Goal: Task Accomplishment & Management: Use online tool/utility

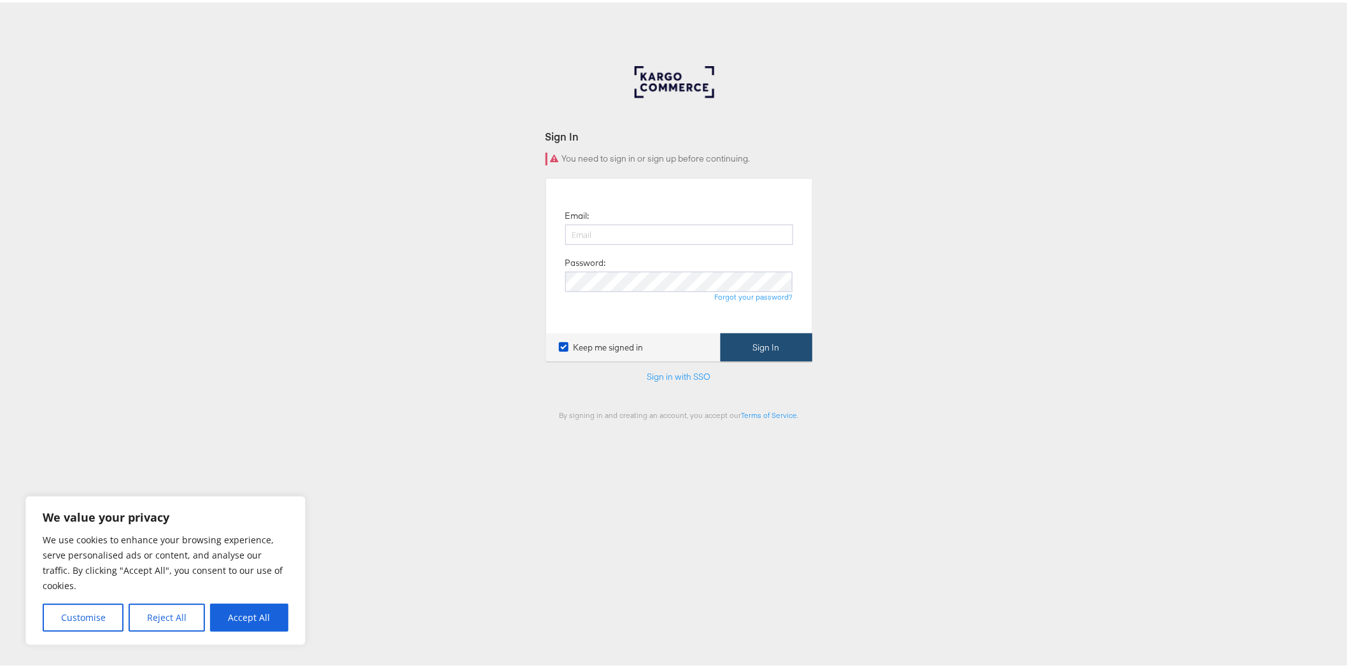
type input "ellis.heyes@jdplc.com"
click at [747, 346] on button "Sign In" at bounding box center [766, 345] width 92 height 29
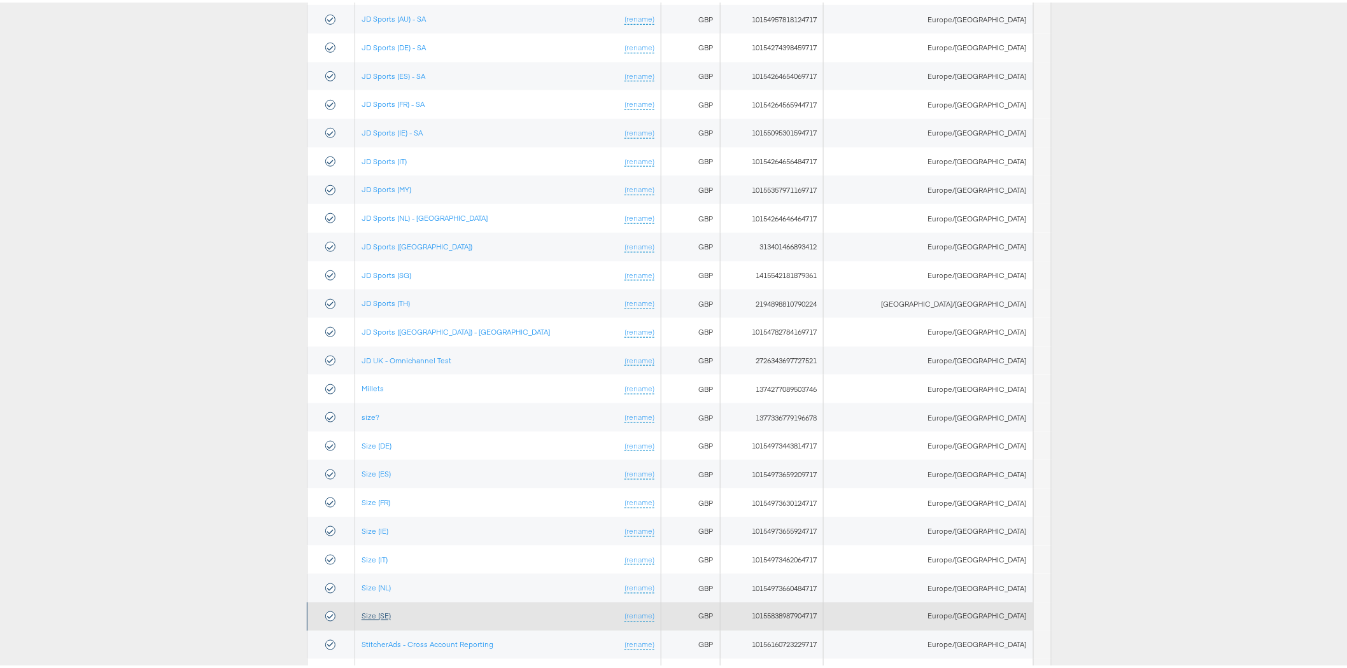
scroll to position [461, 0]
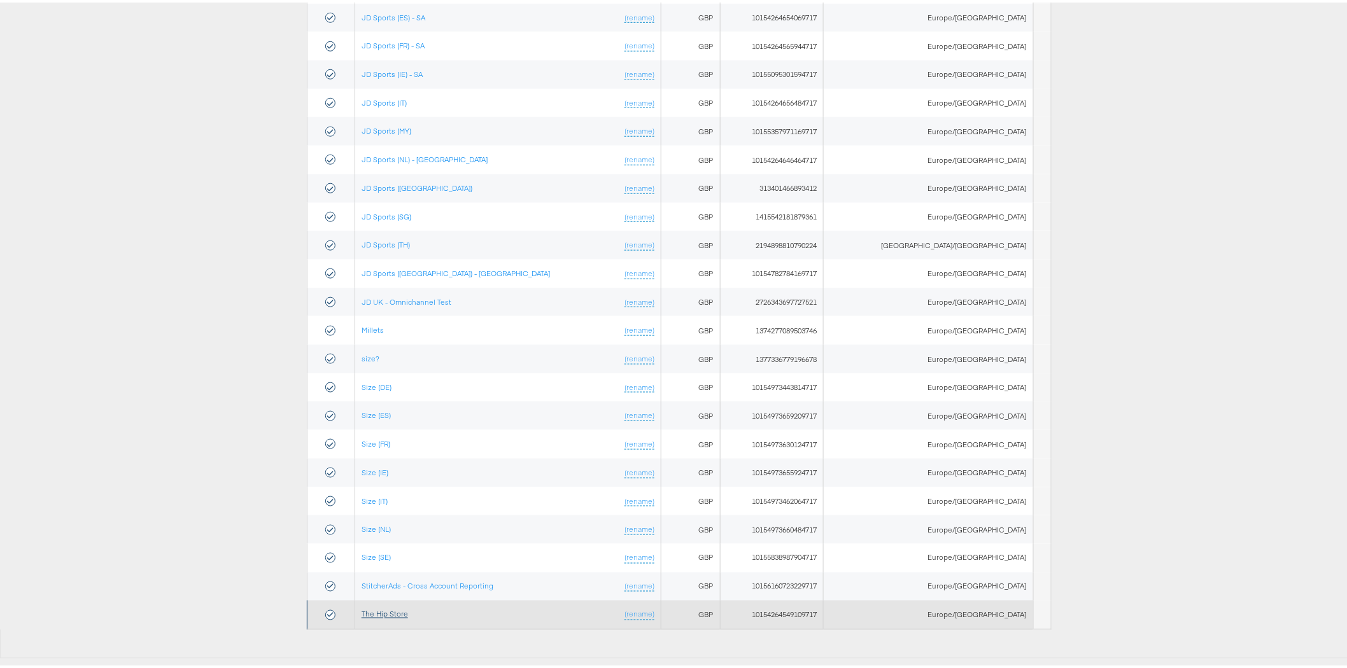
click at [407, 610] on link "The Hip Store" at bounding box center [384, 612] width 46 height 10
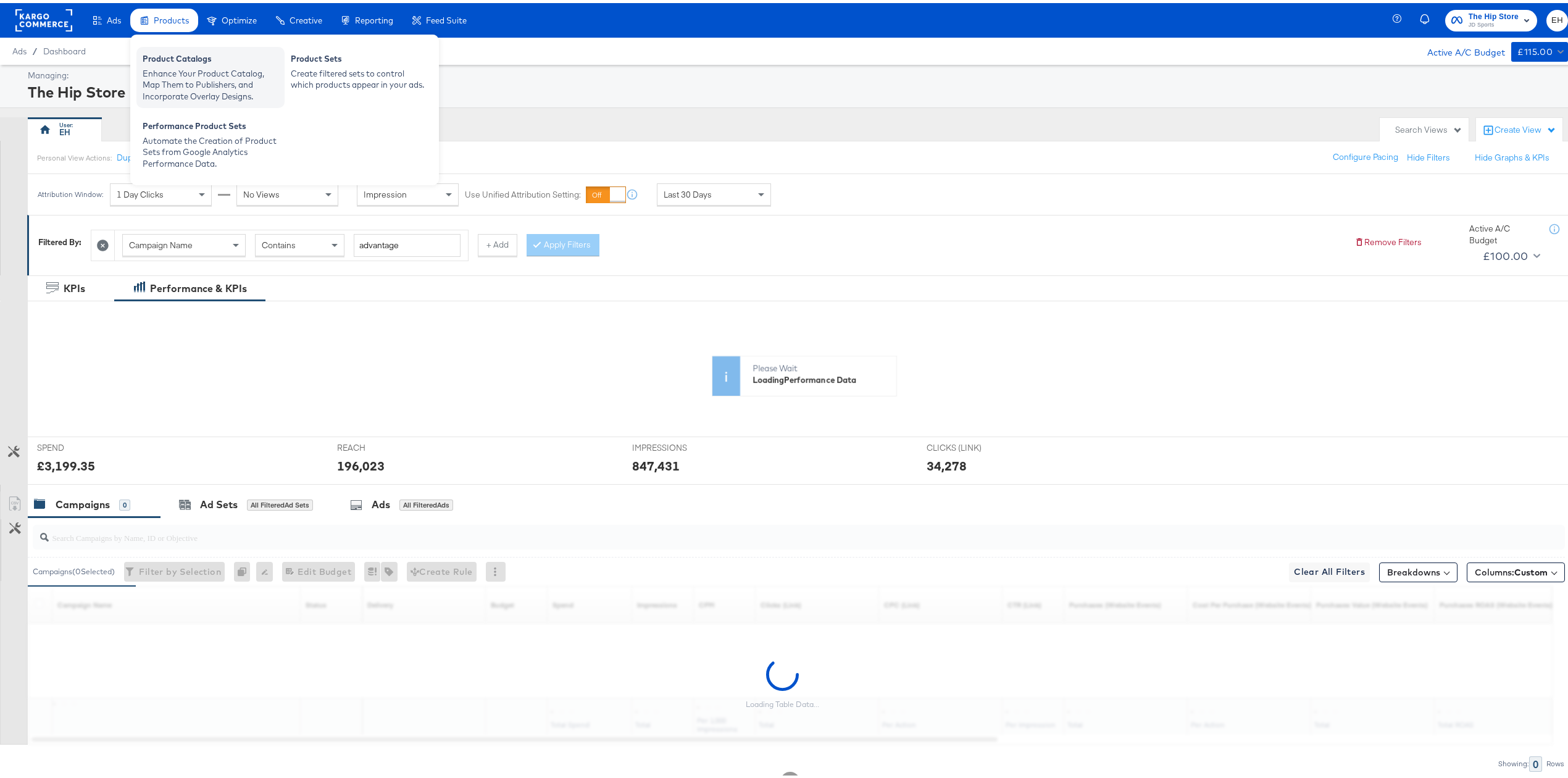
click at [174, 70] on div "Enhance Your Product Catalog, Map Them to Publishers, and Incorporate Overlay D…" at bounding box center [211, 82] width 136 height 35
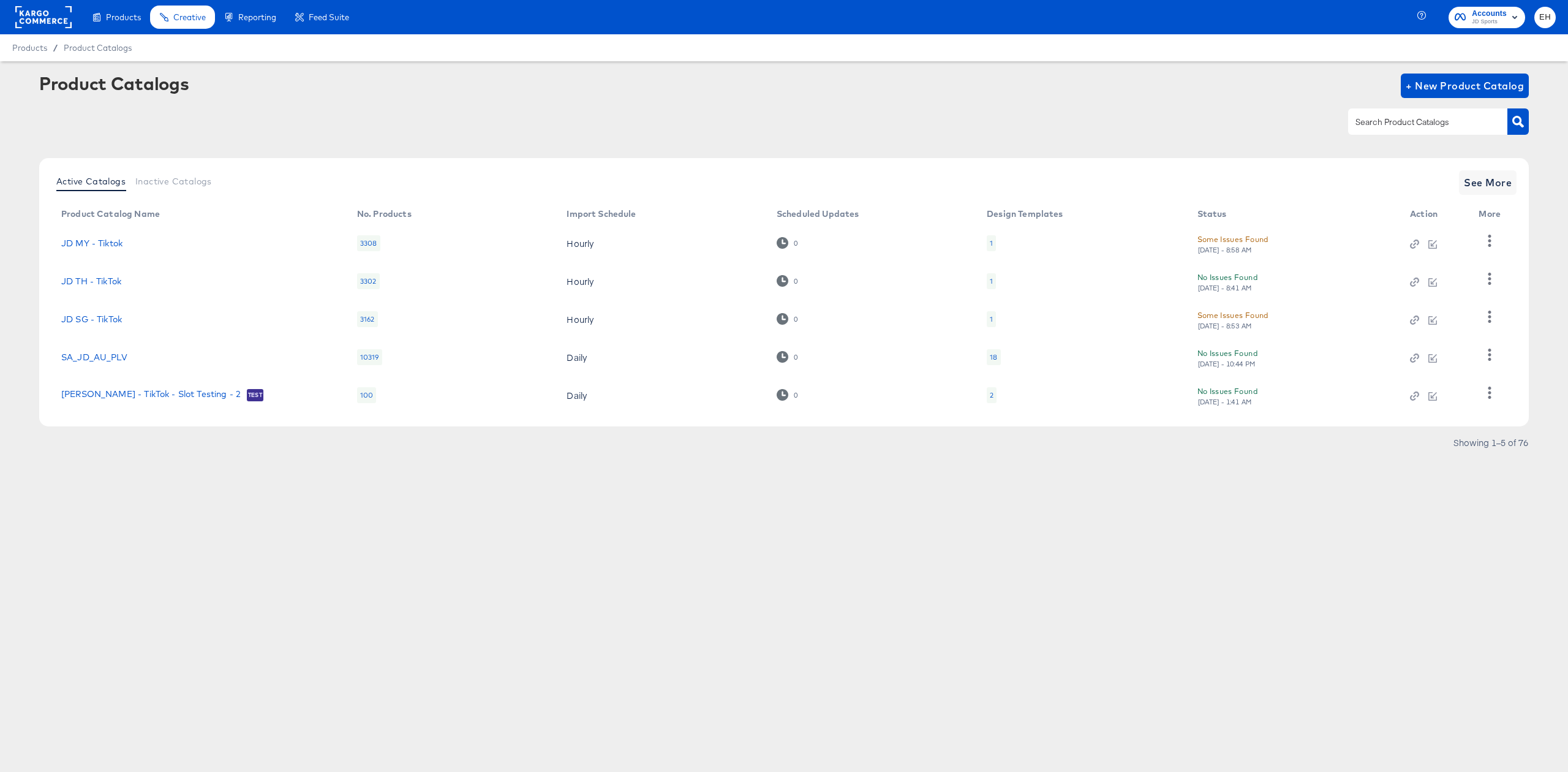
click at [251, 98] on div "Product Catalogs + New Product Catalog" at bounding box center [784, 111] width 1490 height 75
click at [1397, 125] on input "text" at bounding box center [1419, 122] width 131 height 14
type input "hip"
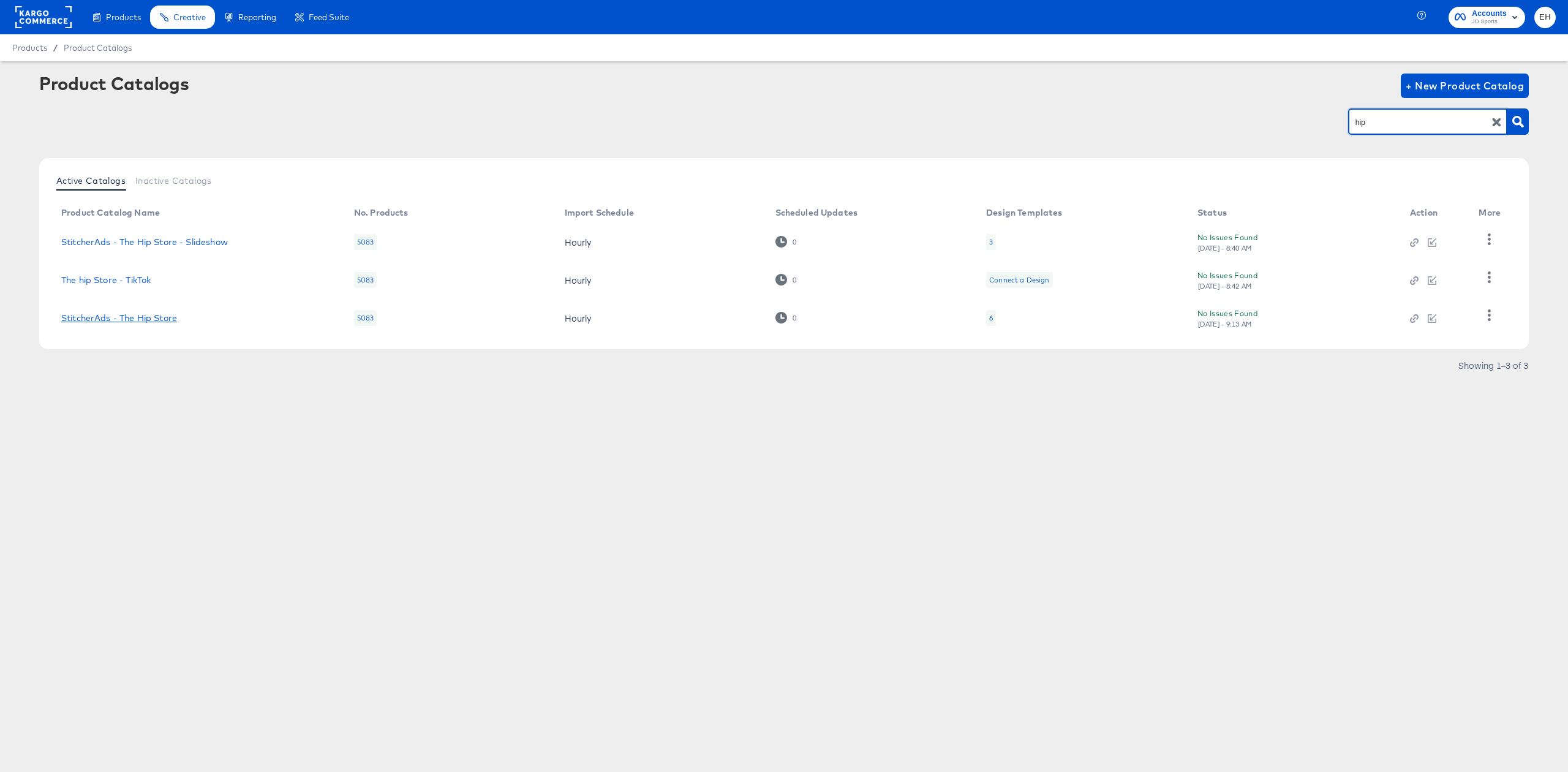
click at [141, 317] on link "StitcherAds - The Hip Store" at bounding box center [119, 318] width 116 height 10
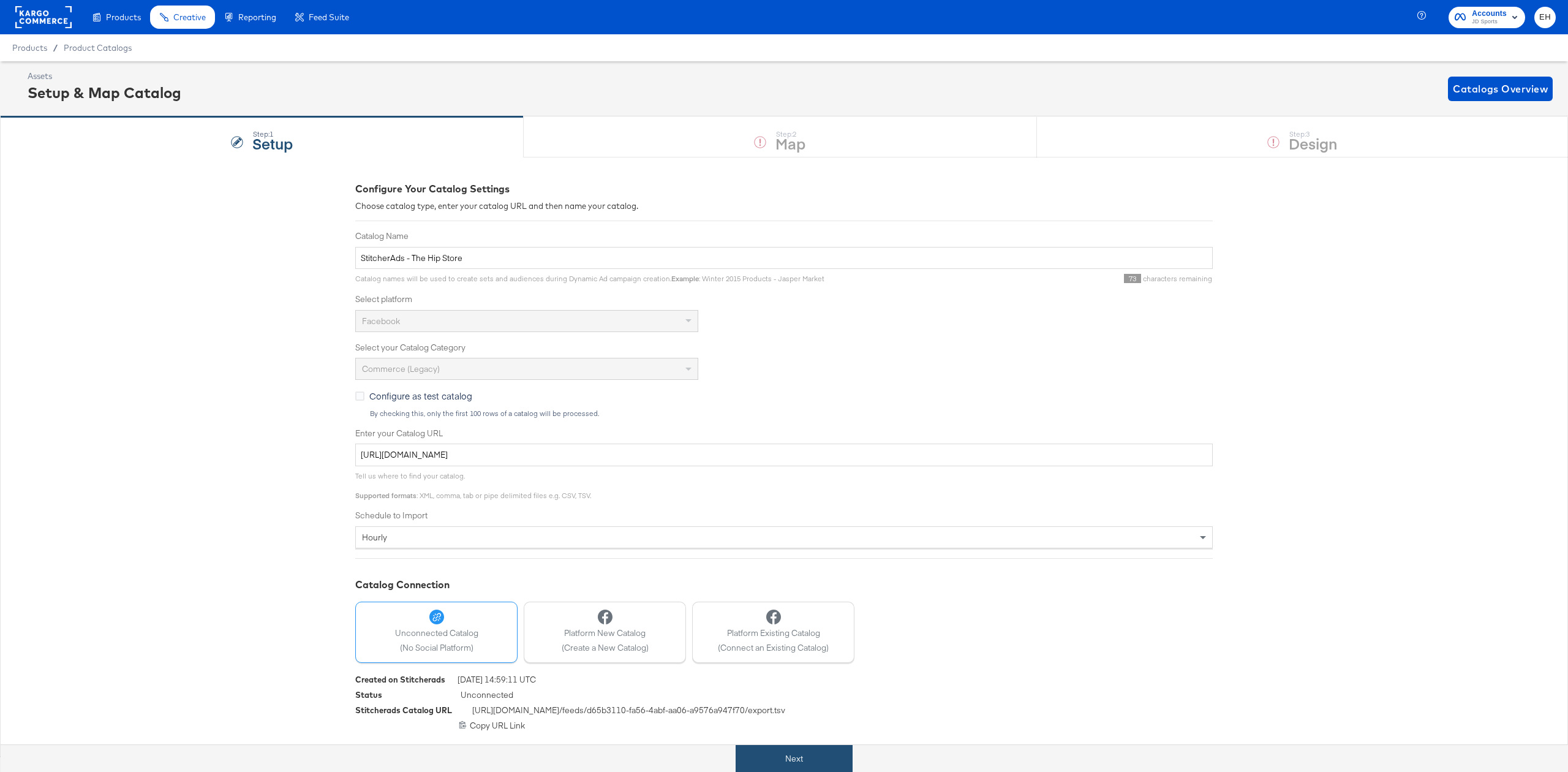
click at [756, 754] on button "Next" at bounding box center [794, 759] width 117 height 28
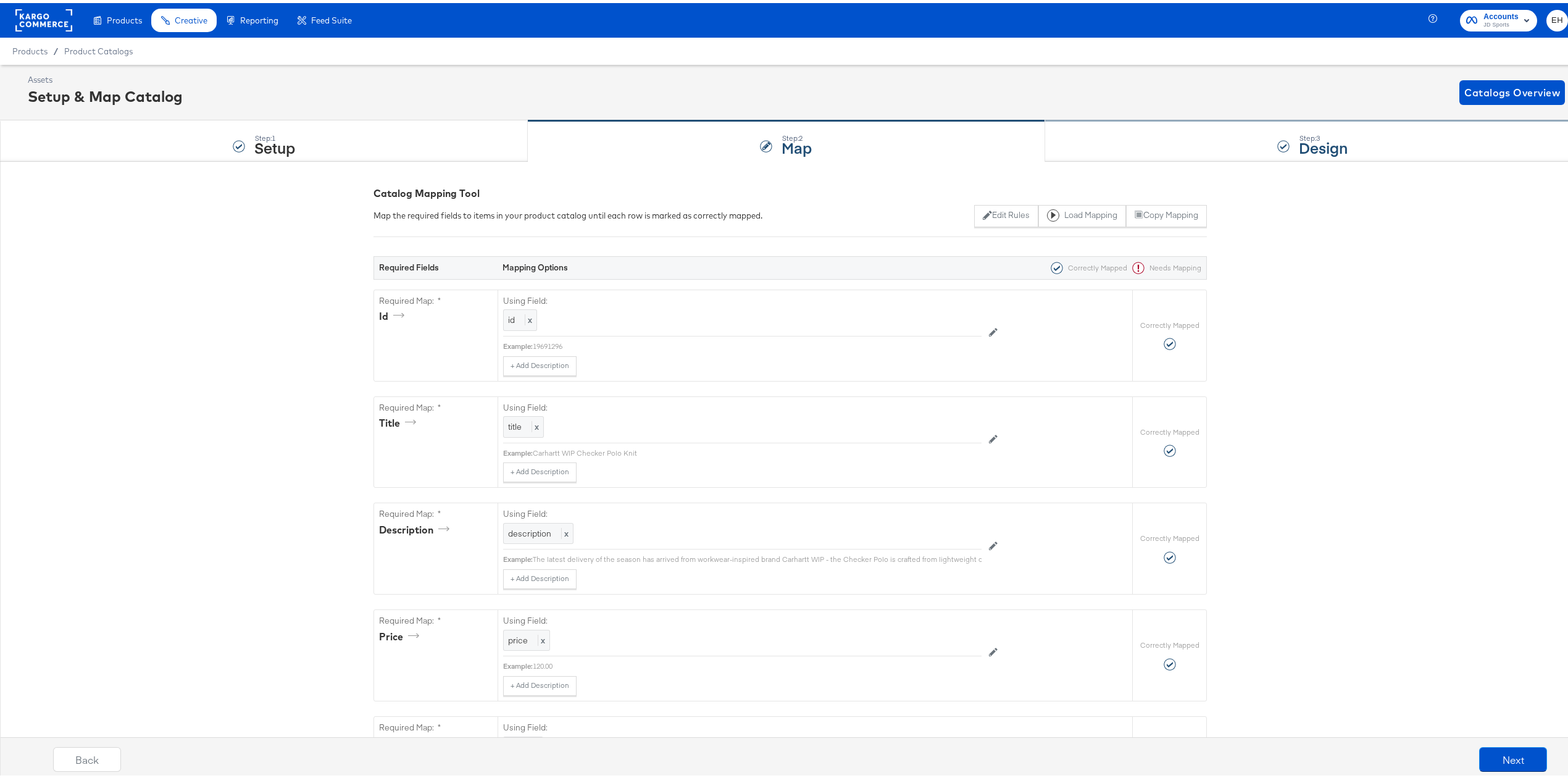
click at [1084, 144] on div "Step: 3 Design" at bounding box center [1313, 139] width 536 height 41
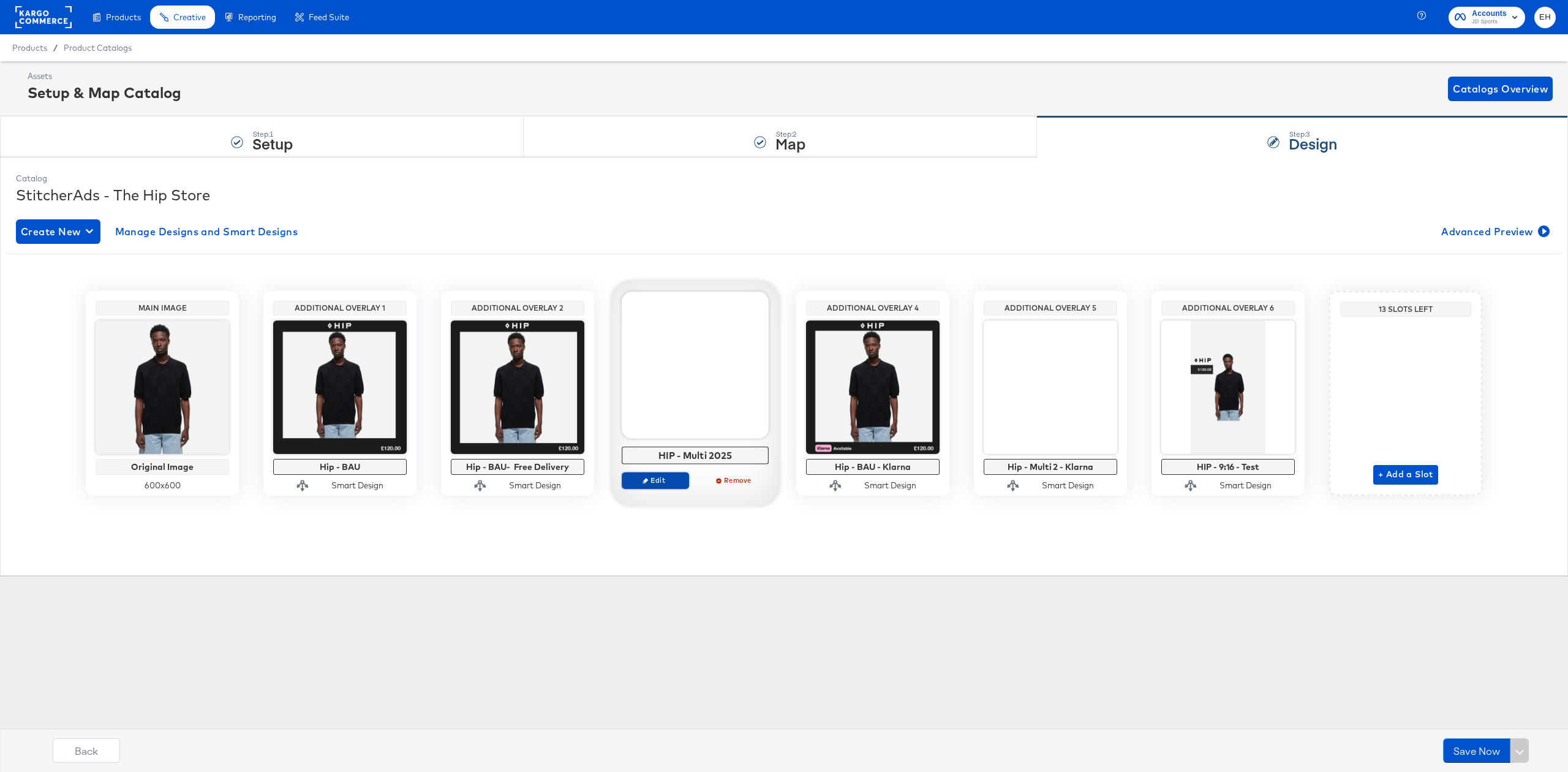
click at [659, 479] on span "Edit" at bounding box center [655, 480] width 57 height 10
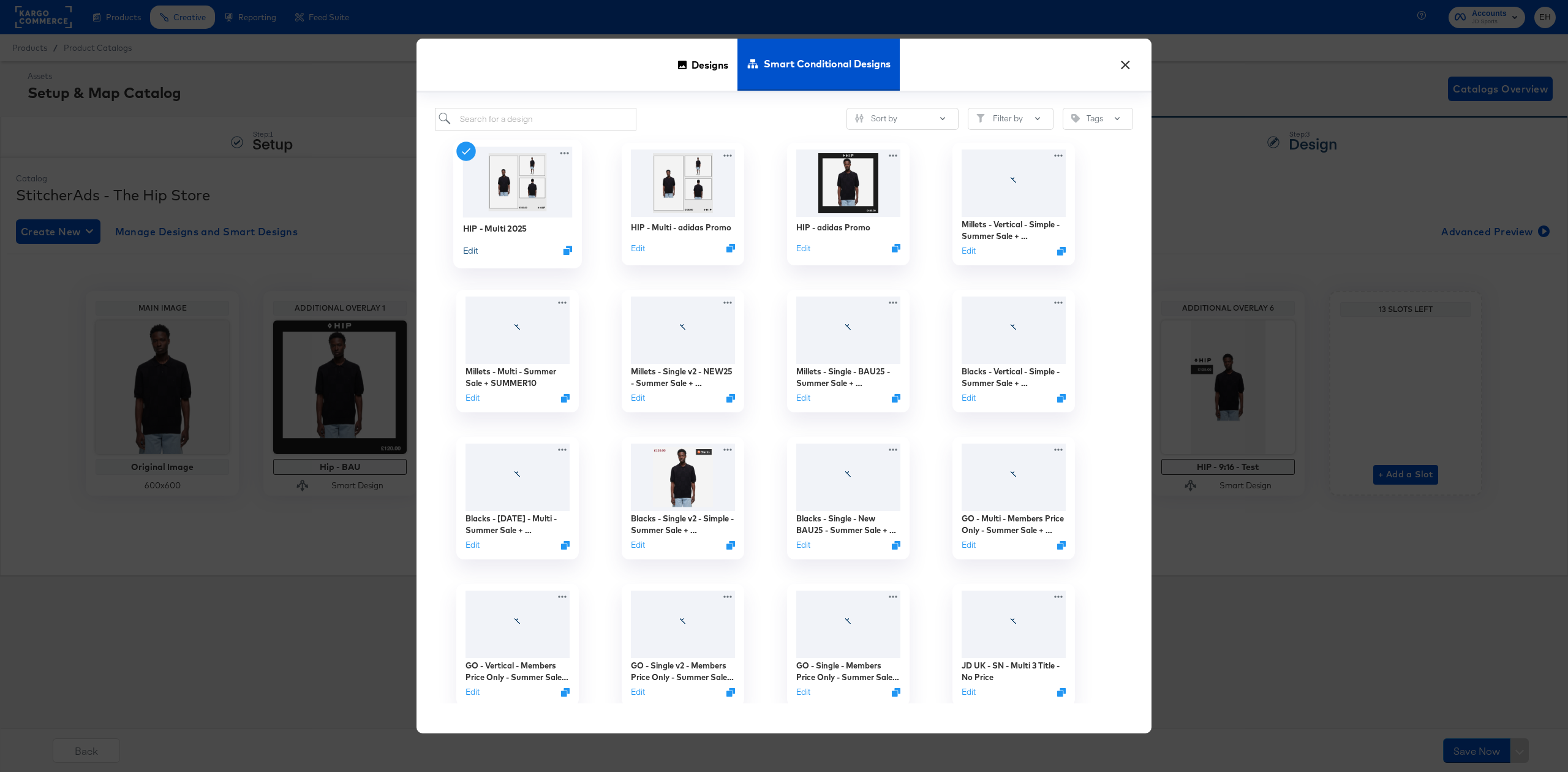
click at [469, 250] on button "Edit" at bounding box center [470, 249] width 14 height 12
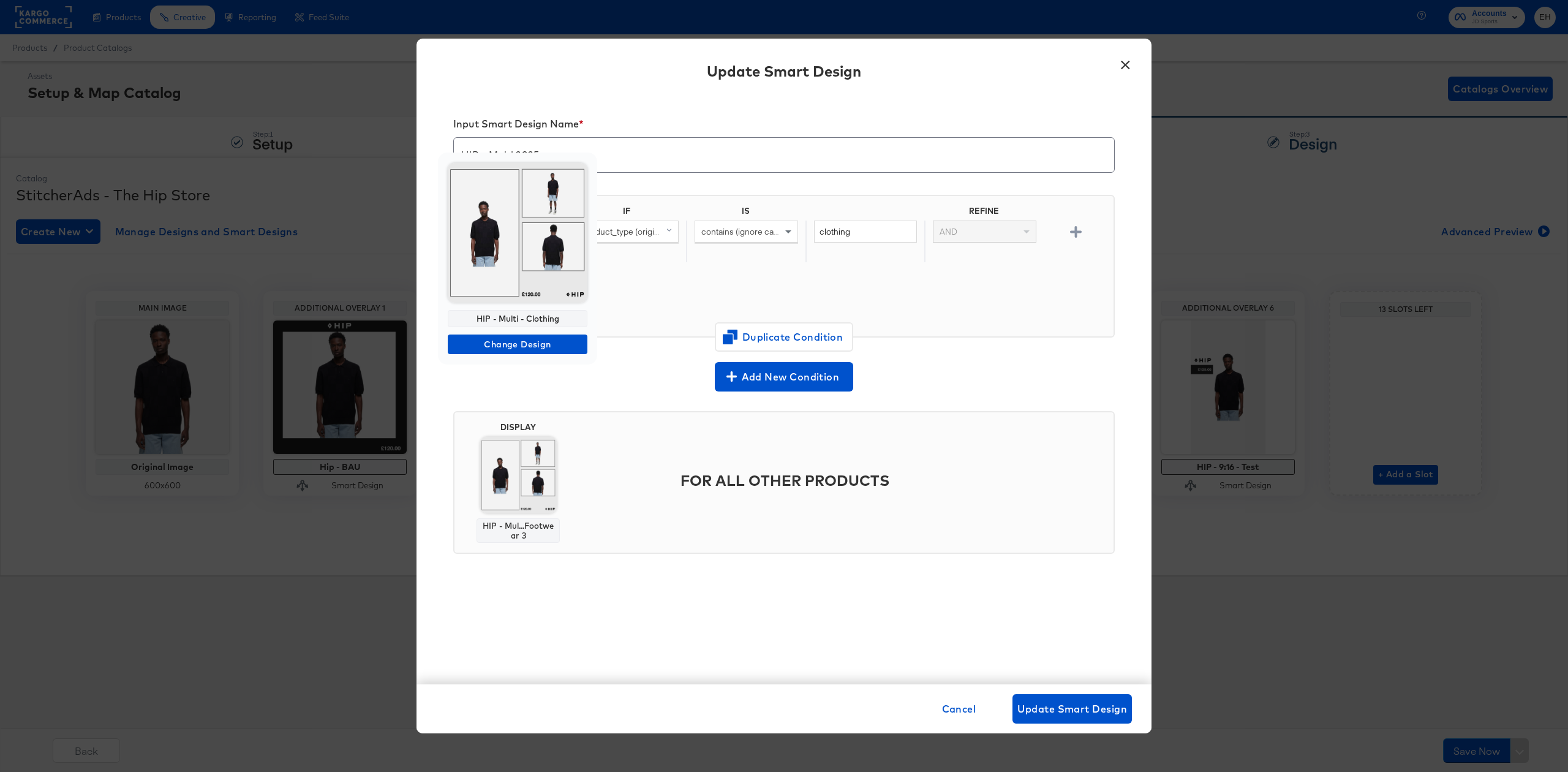
click at [557, 318] on div "HIP - Multi - Clothing" at bounding box center [517, 319] width 140 height 17
copy div "HIP - Multi - Clothing"
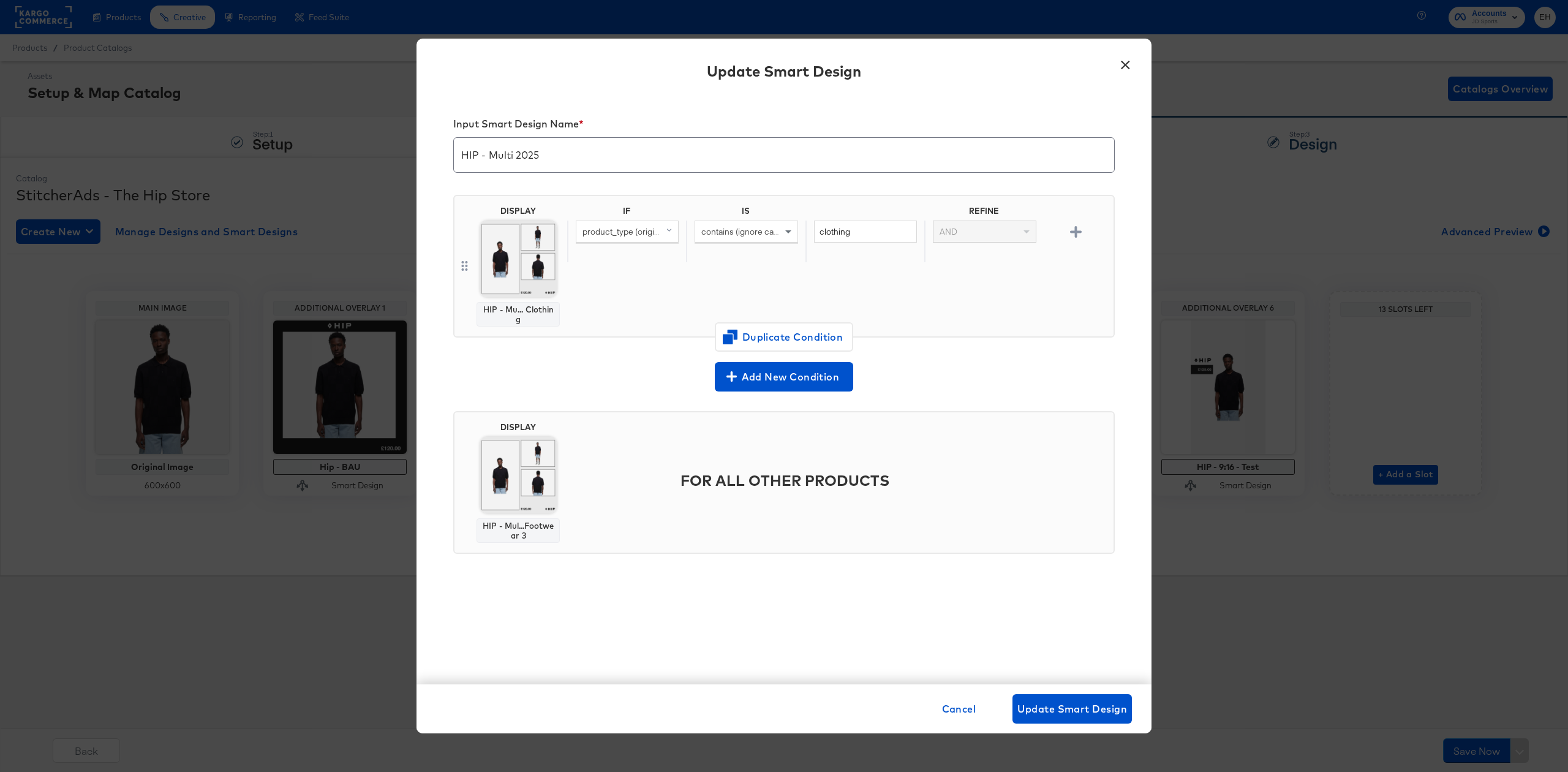
click at [1122, 66] on button "×" at bounding box center [1125, 62] width 22 height 22
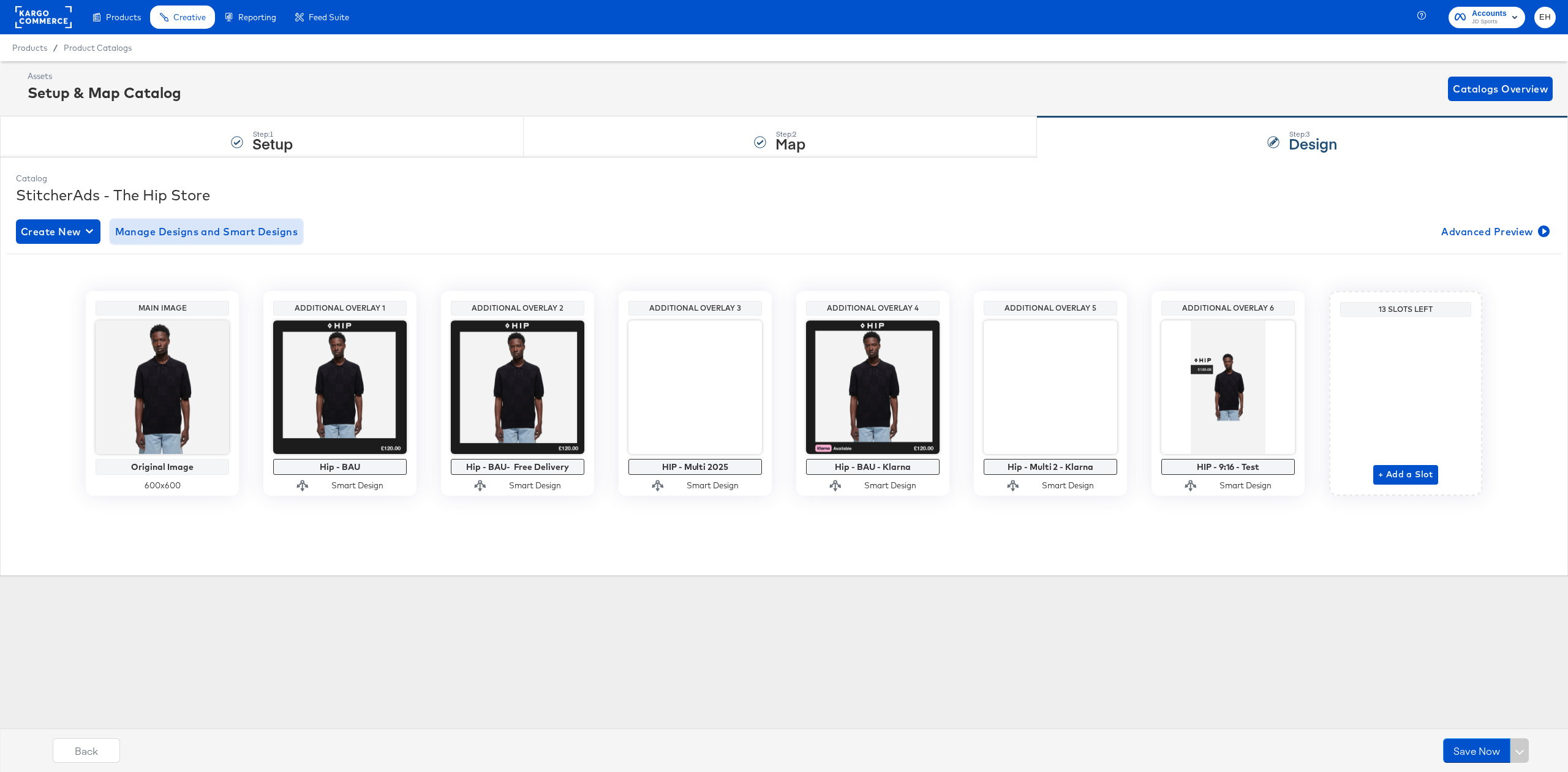
click at [229, 236] on span "Manage Designs and Smart Designs" at bounding box center [207, 232] width 183 height 17
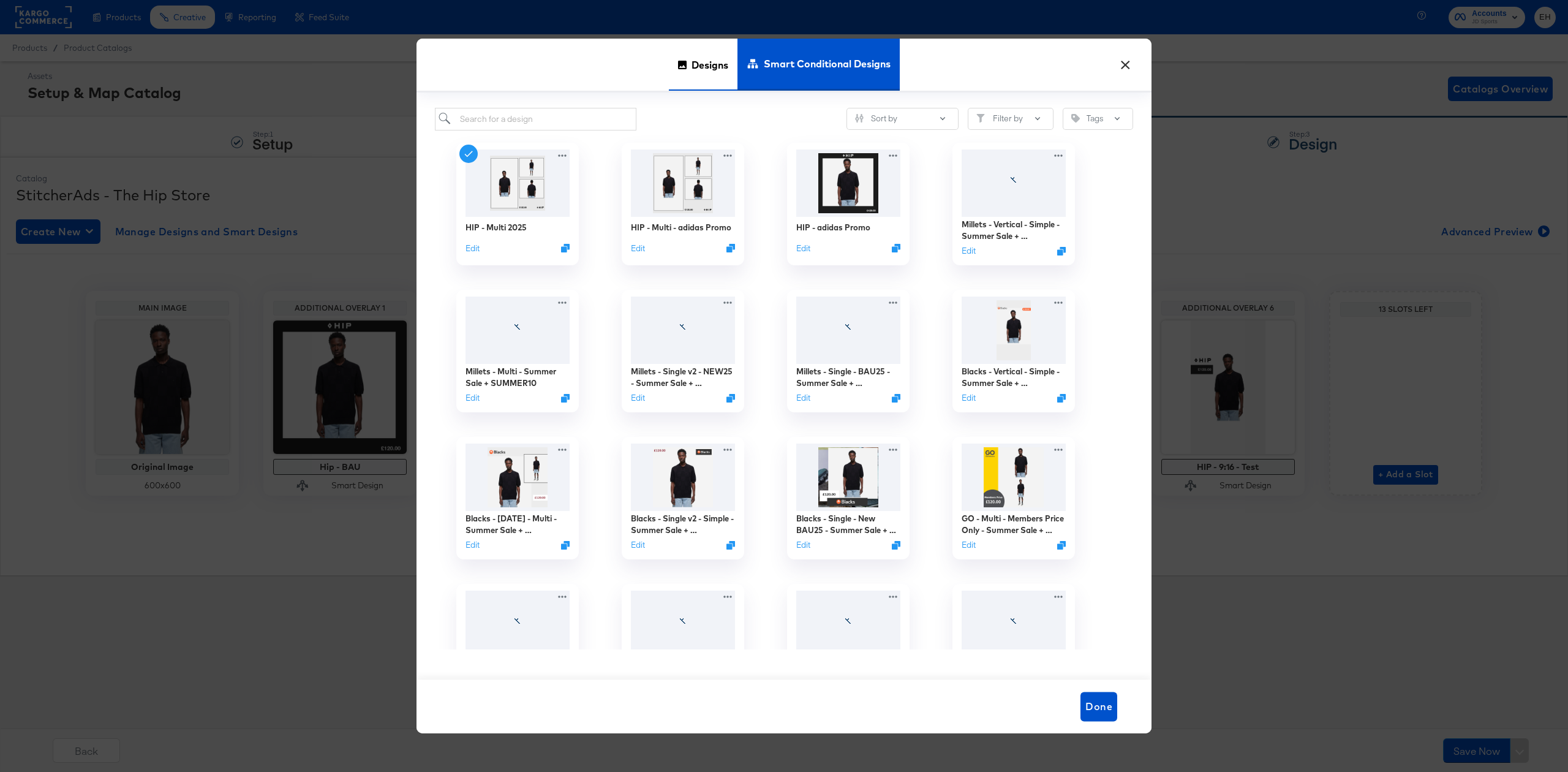
click at [708, 70] on span "Designs" at bounding box center [709, 64] width 37 height 54
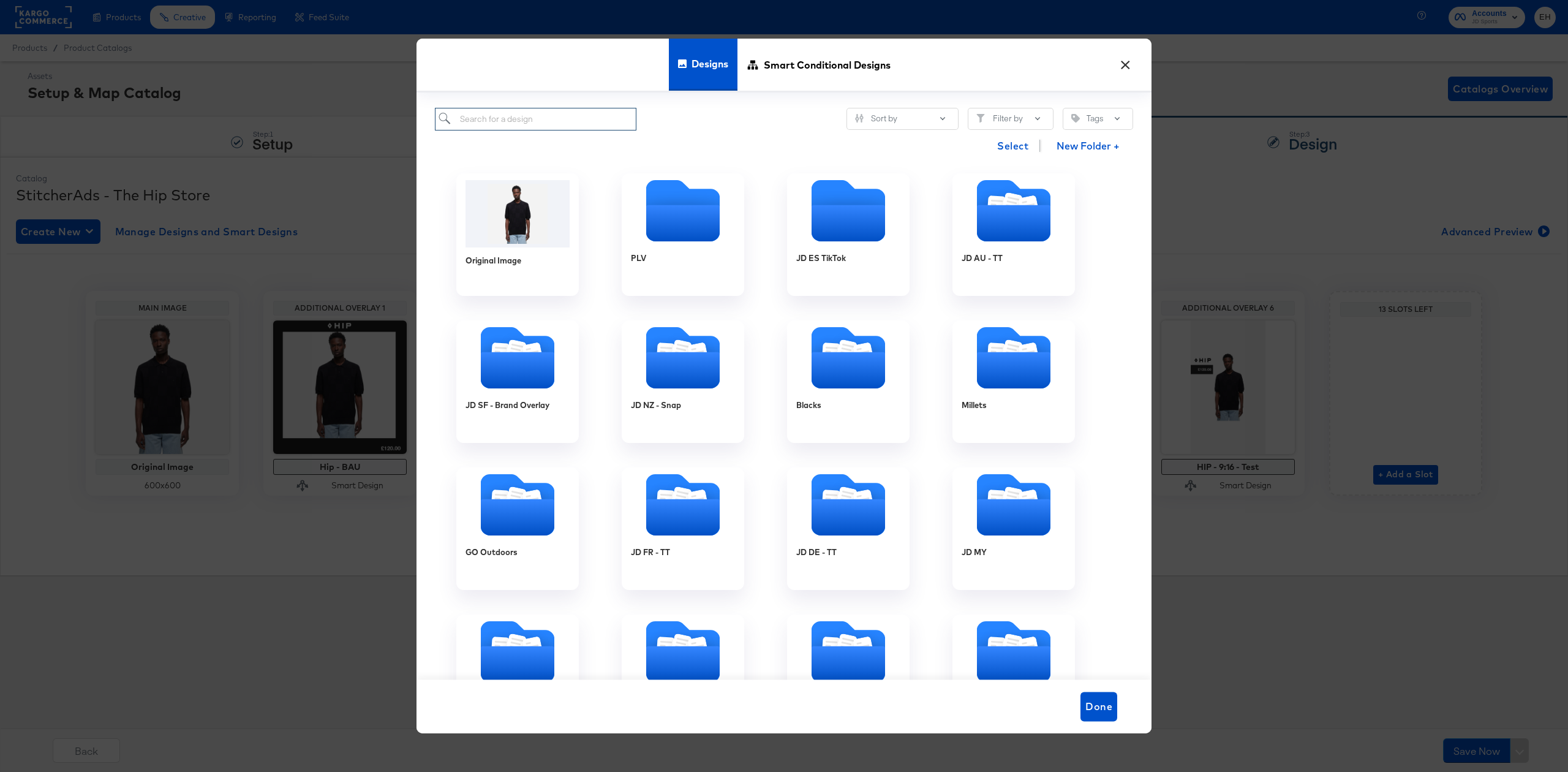
click at [503, 120] on input "search" at bounding box center [535, 119] width 201 height 23
paste input "HIP - Multi - Clothing"
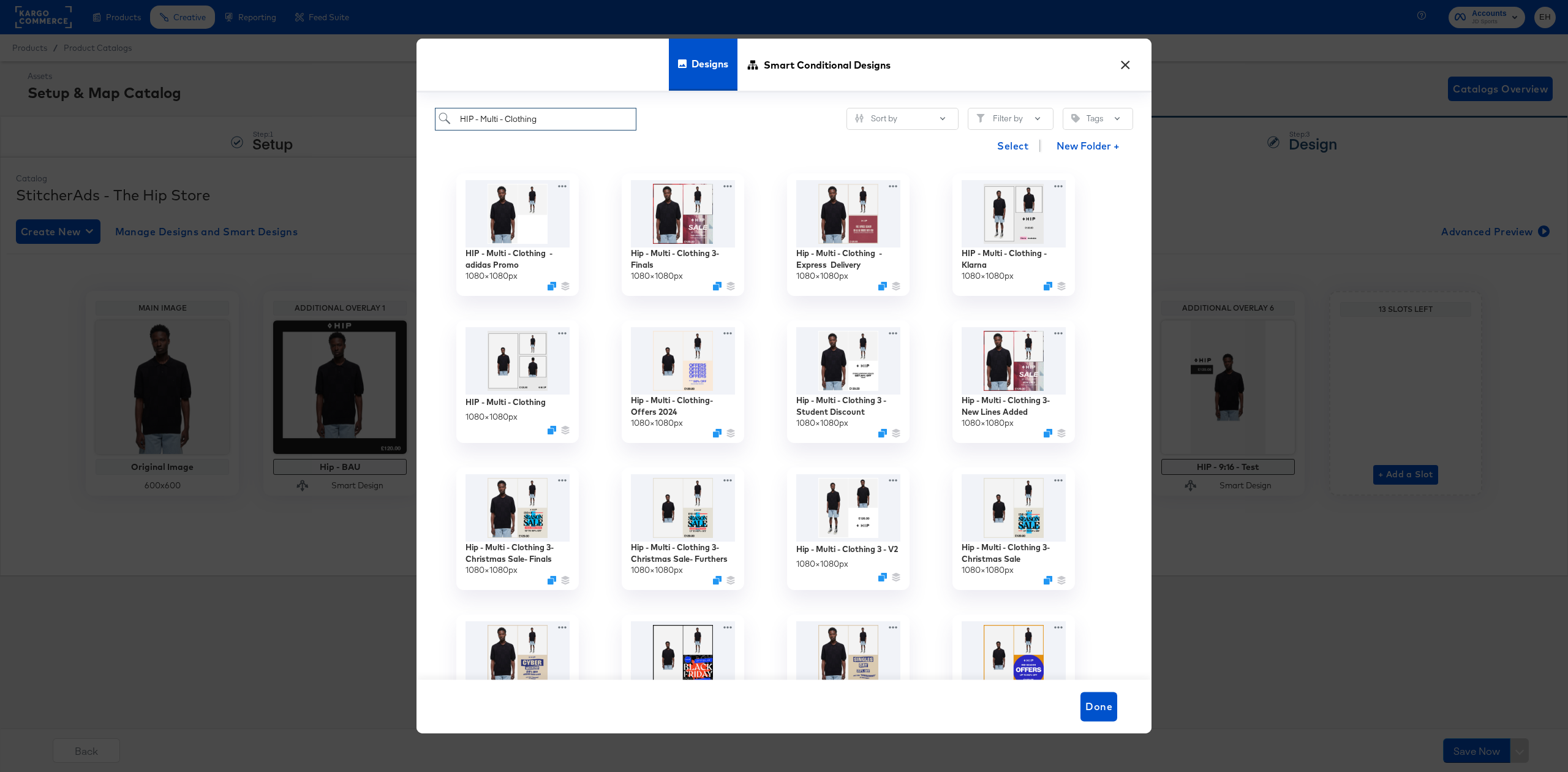
type input "HIP - Multi - Clothing"
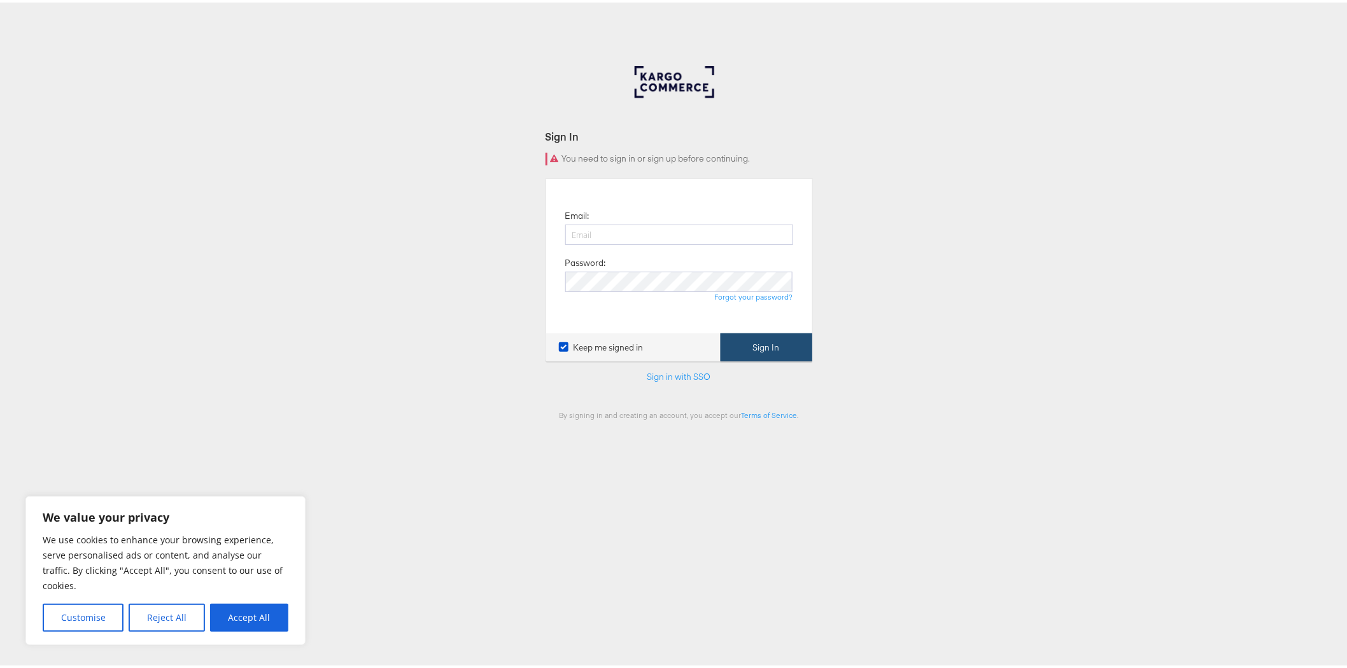
type input "ellis.heyes@jdplc.com"
click at [765, 350] on button "Sign In" at bounding box center [766, 345] width 92 height 29
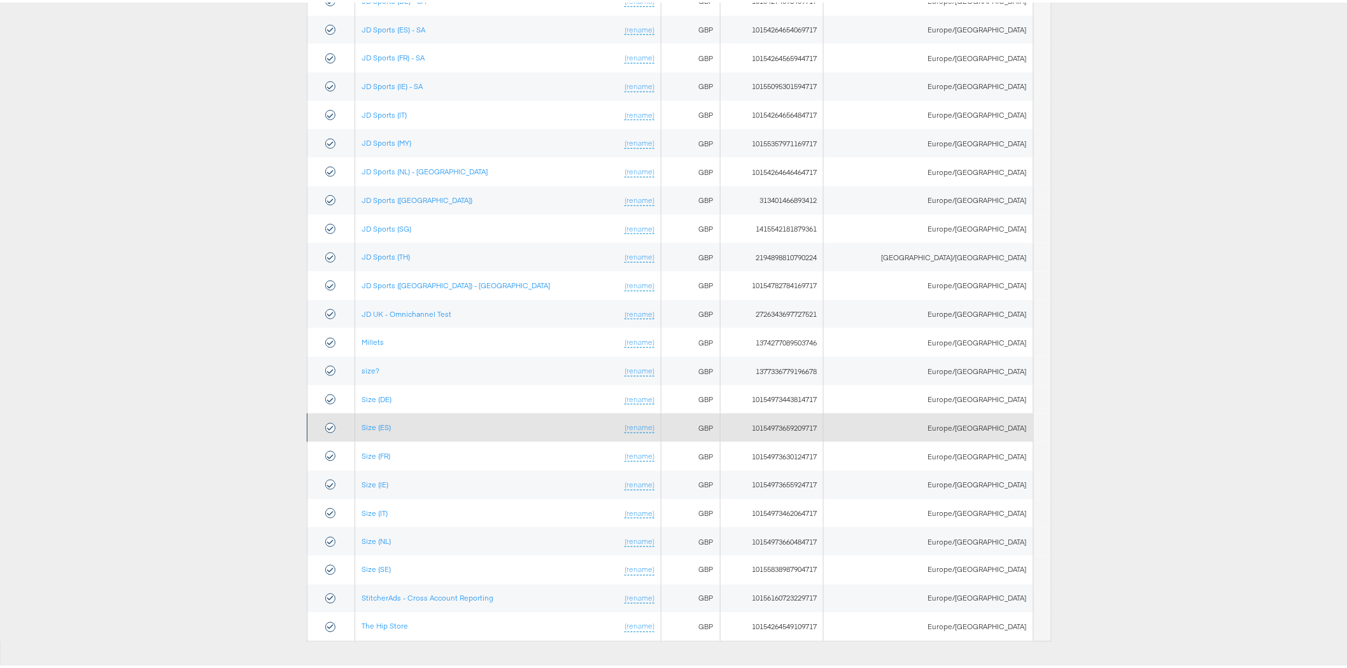
scroll to position [461, 0]
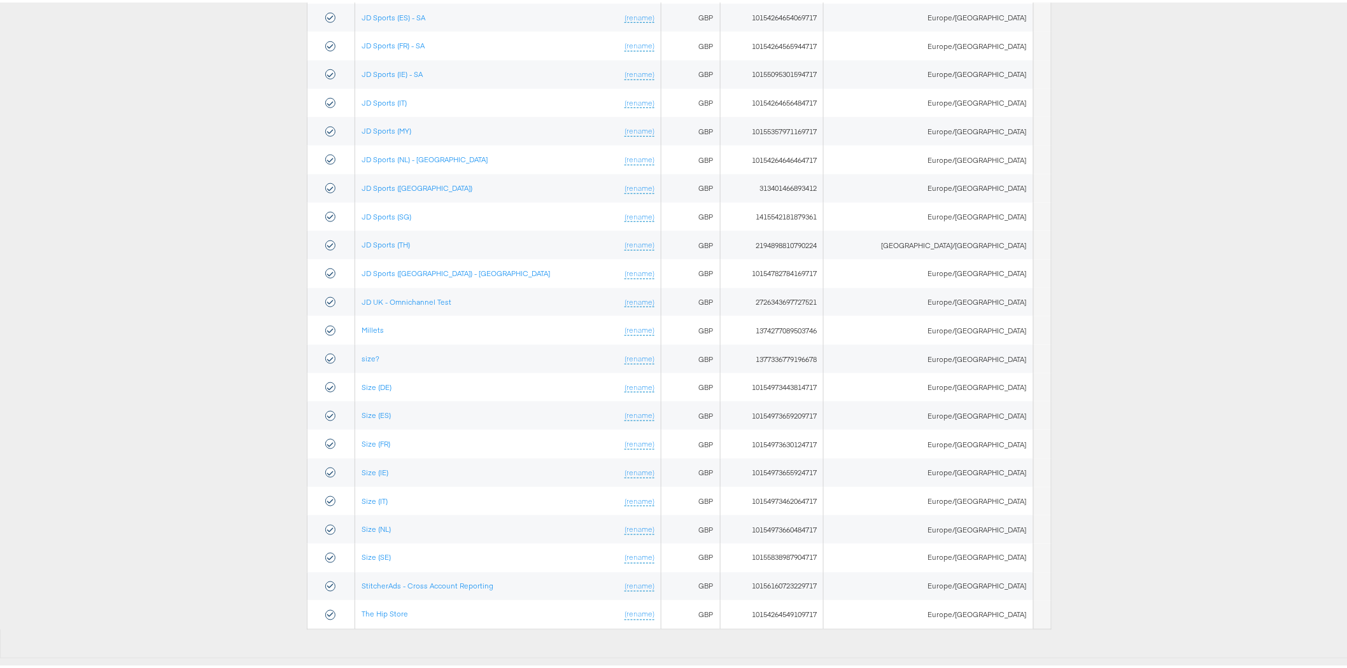
click at [1130, 378] on div "Status Name Currency ID Timezone Blacks (rename) GBP 1383968161864054 [GEOGRAPH…" at bounding box center [678, 169] width 1357 height 920
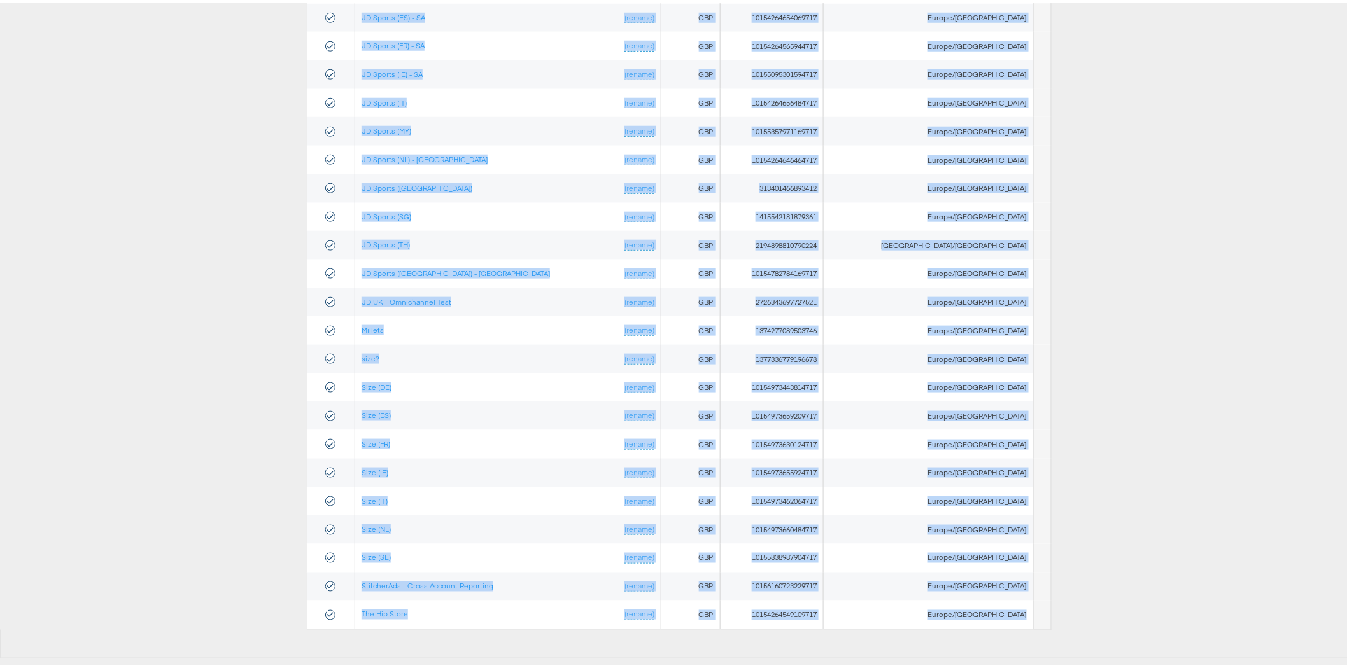
click at [1130, 378] on div "Status Name Currency ID Timezone Blacks (rename) GBP 1383968161864054 Europe/Lo…" at bounding box center [678, 169] width 1357 height 920
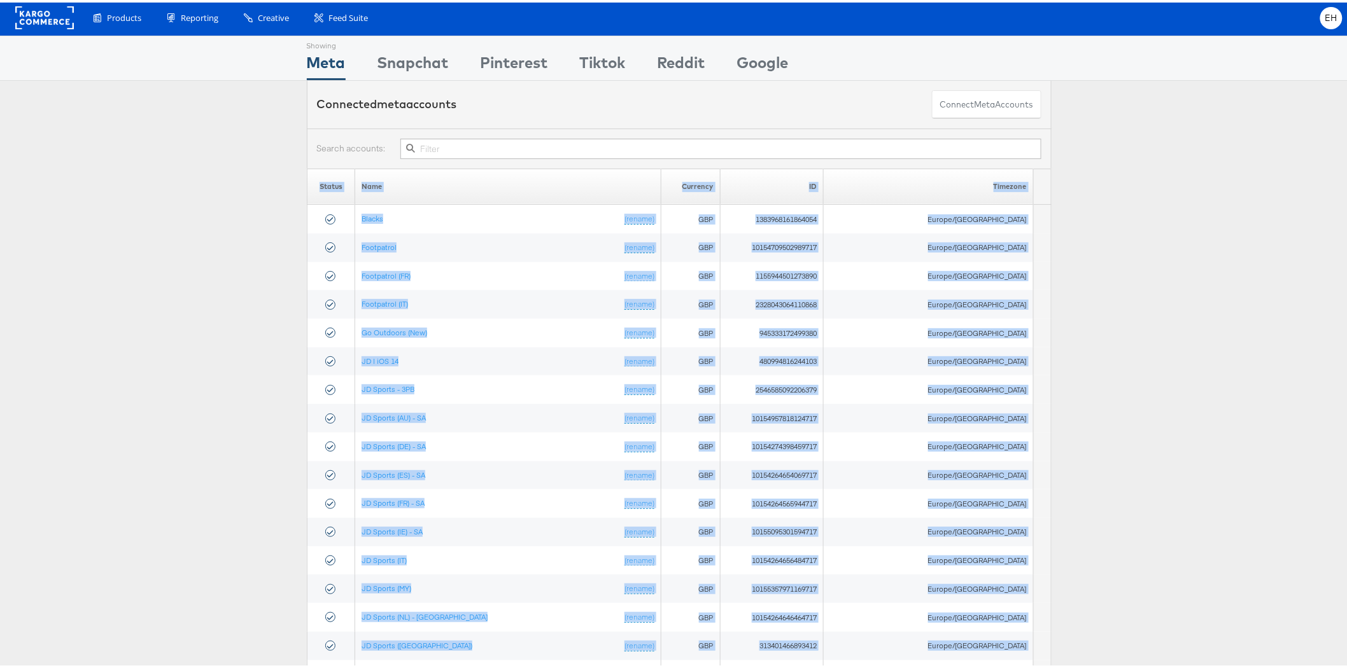
scroll to position [0, 0]
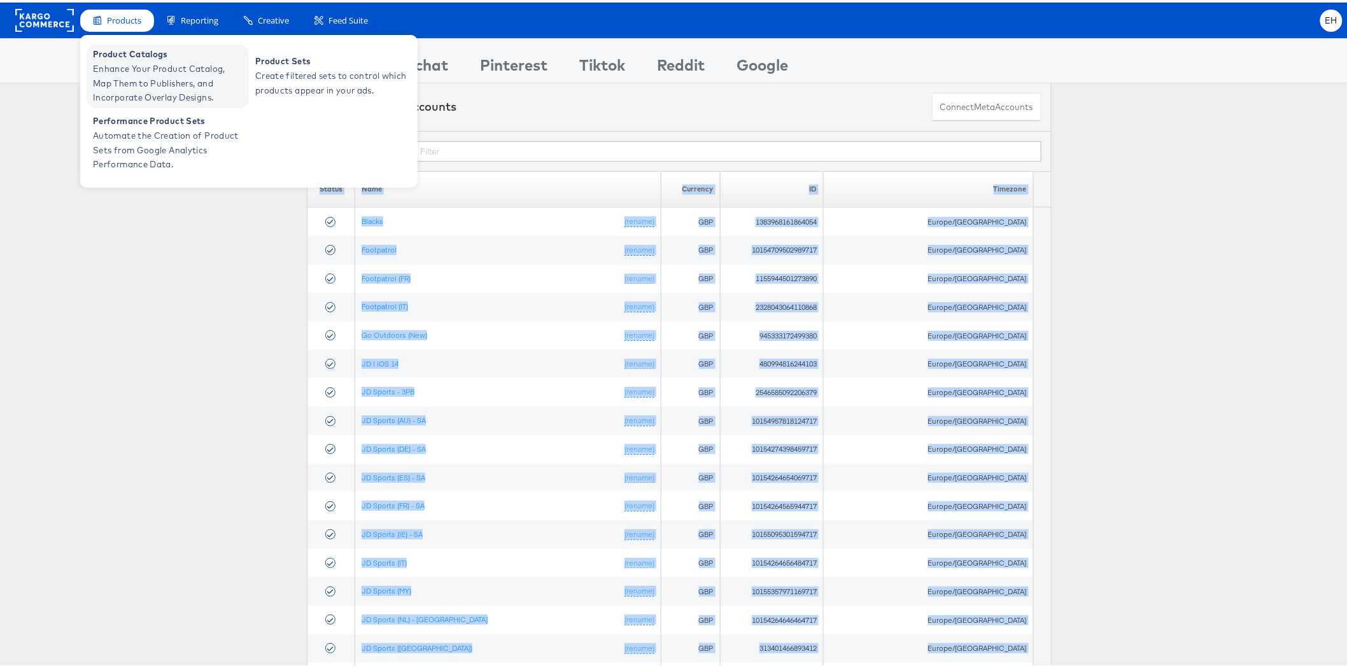
click at [131, 64] on span "Enhance Your Product Catalog, Map Them to Publishers, and Incorporate Overlay D…" at bounding box center [169, 80] width 153 height 43
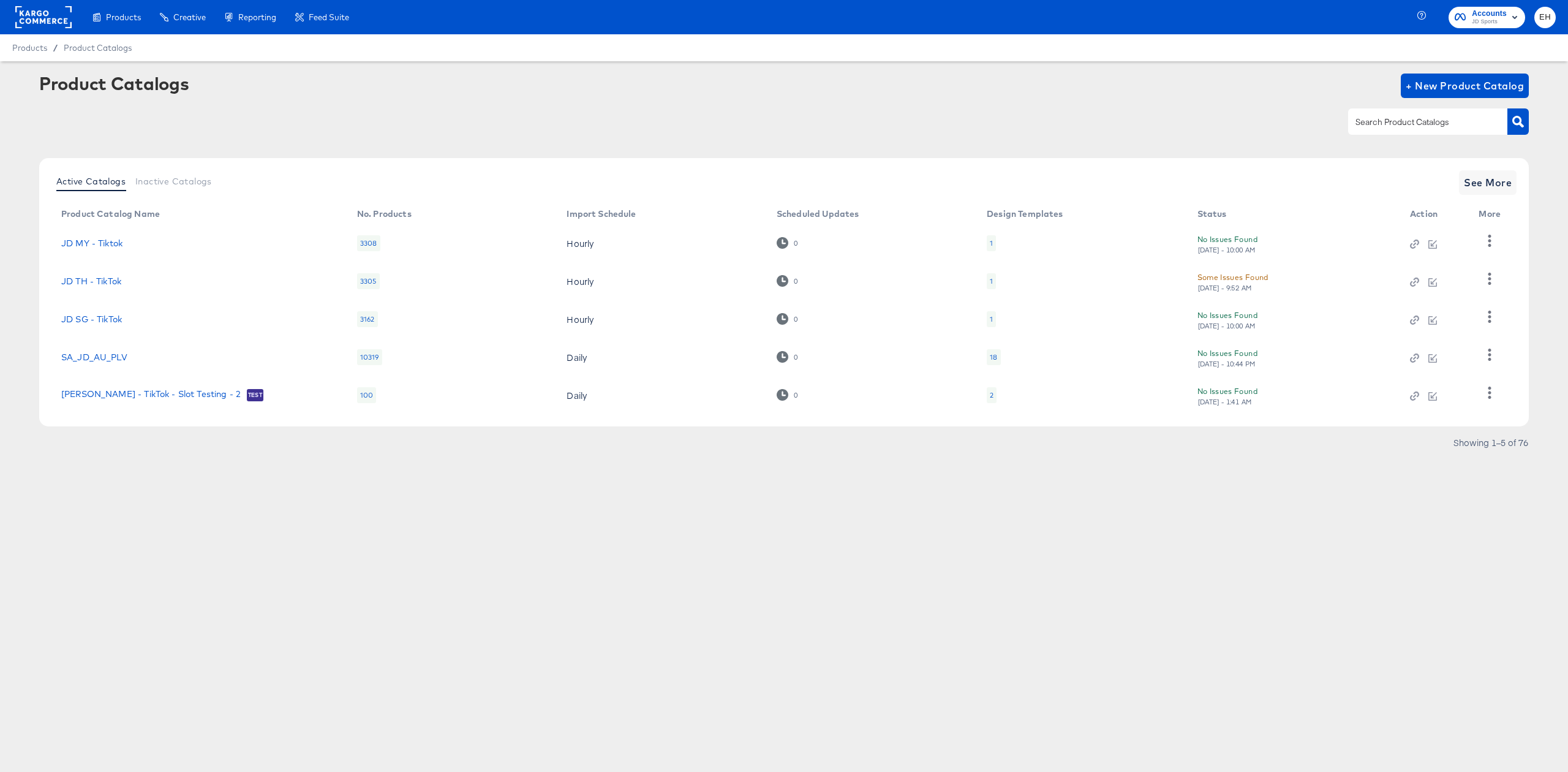
click at [1414, 126] on input "text" at bounding box center [1419, 122] width 131 height 14
type input "hip"
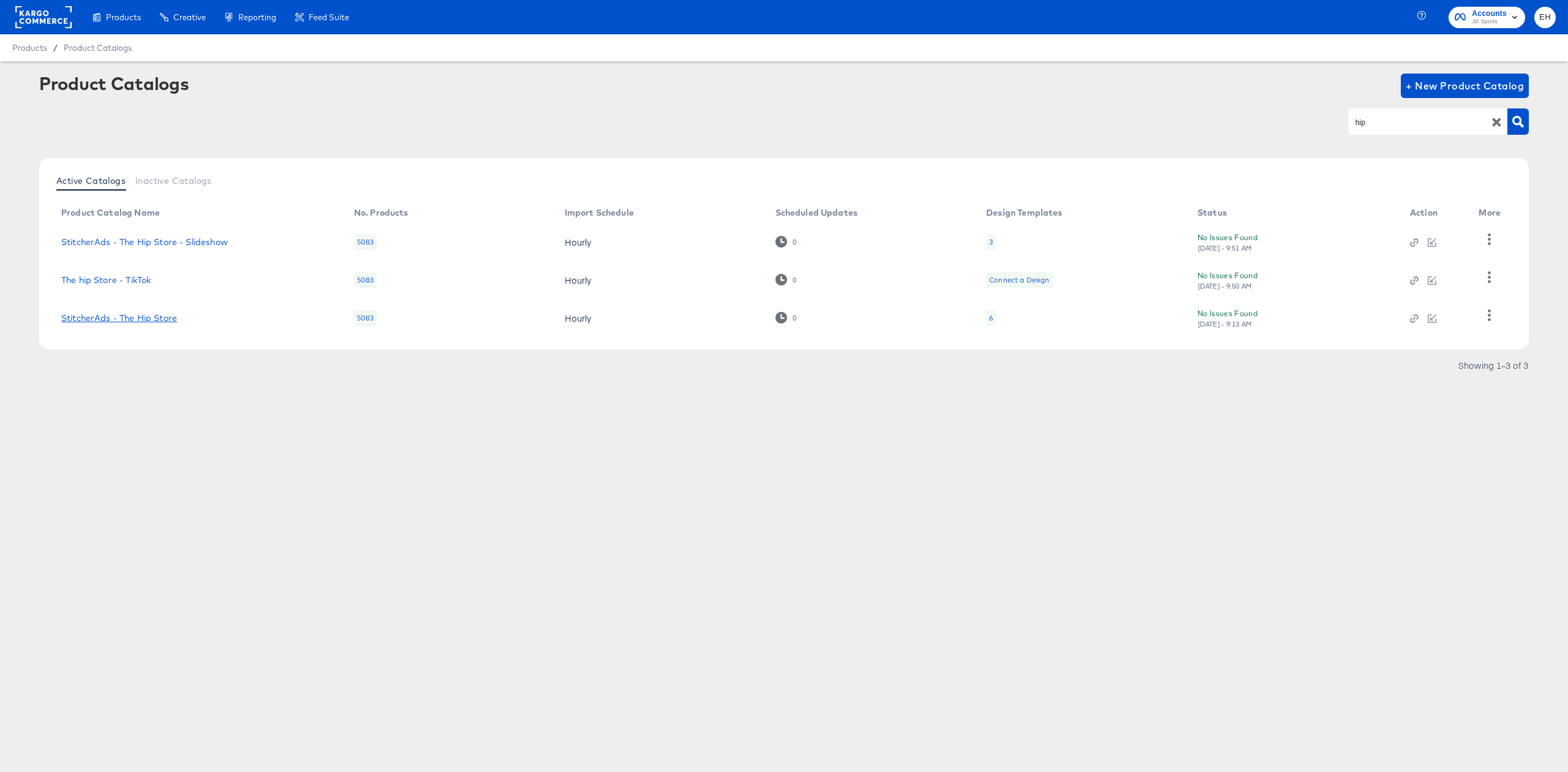
click at [151, 316] on link "StitcherAds - The Hip Store" at bounding box center [119, 318] width 116 height 10
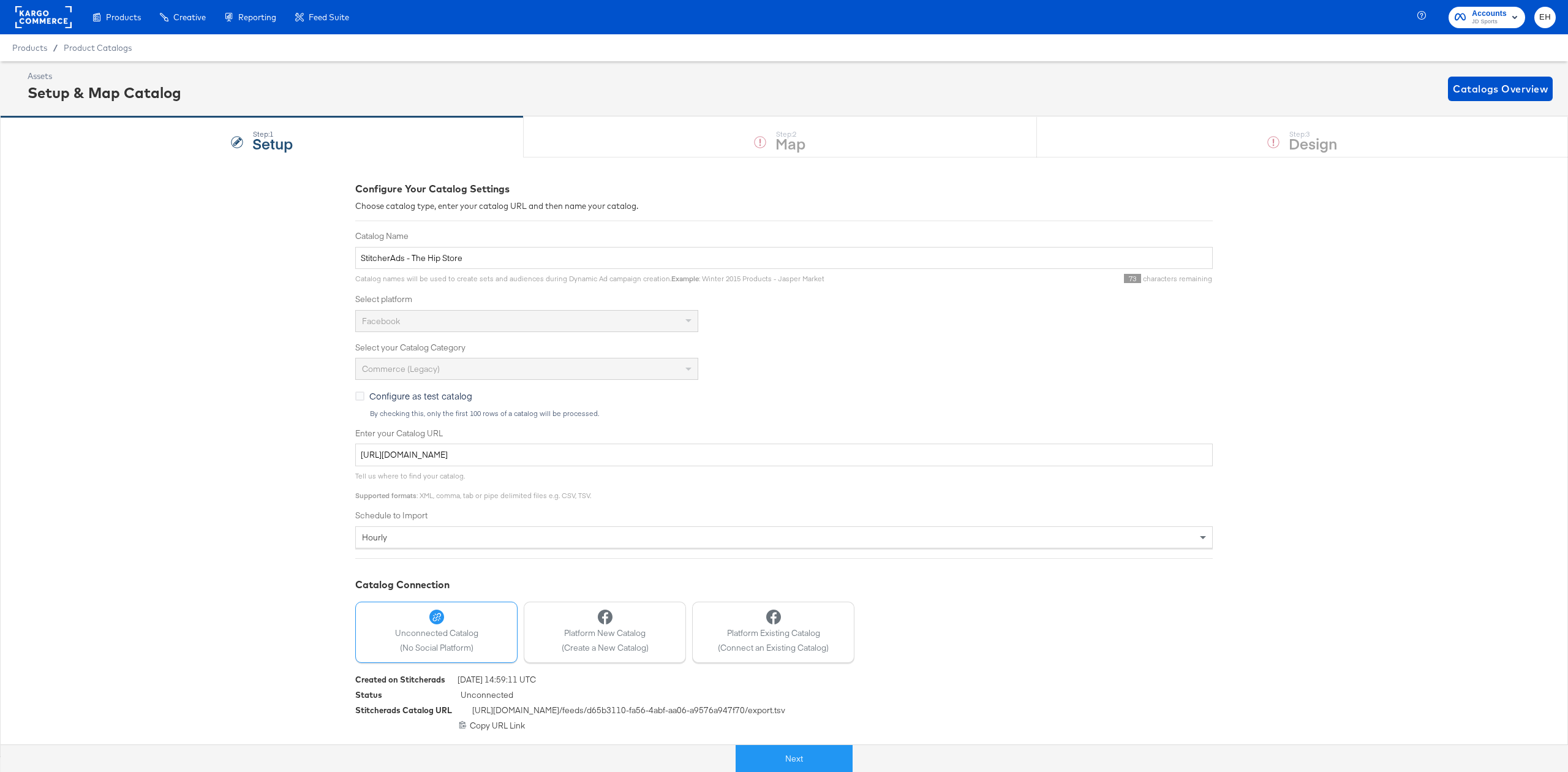
click at [1208, 144] on div "Step: 1 Setup Step: 2 Map Step: 3 Design" at bounding box center [784, 137] width 1568 height 40
click at [840, 755] on button "Next" at bounding box center [794, 759] width 117 height 28
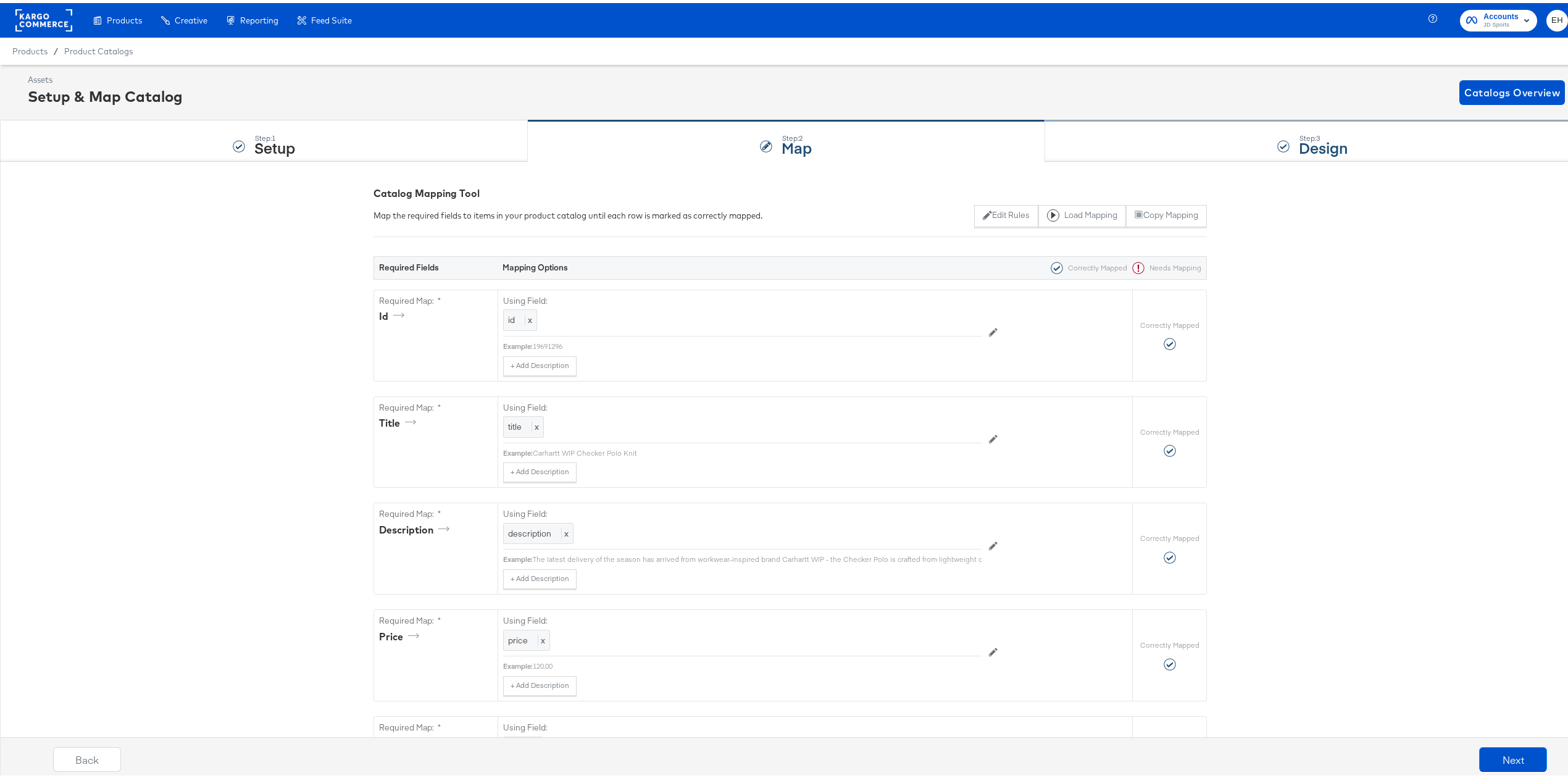
click at [1246, 145] on div "Step: 3 Design" at bounding box center [1313, 139] width 536 height 41
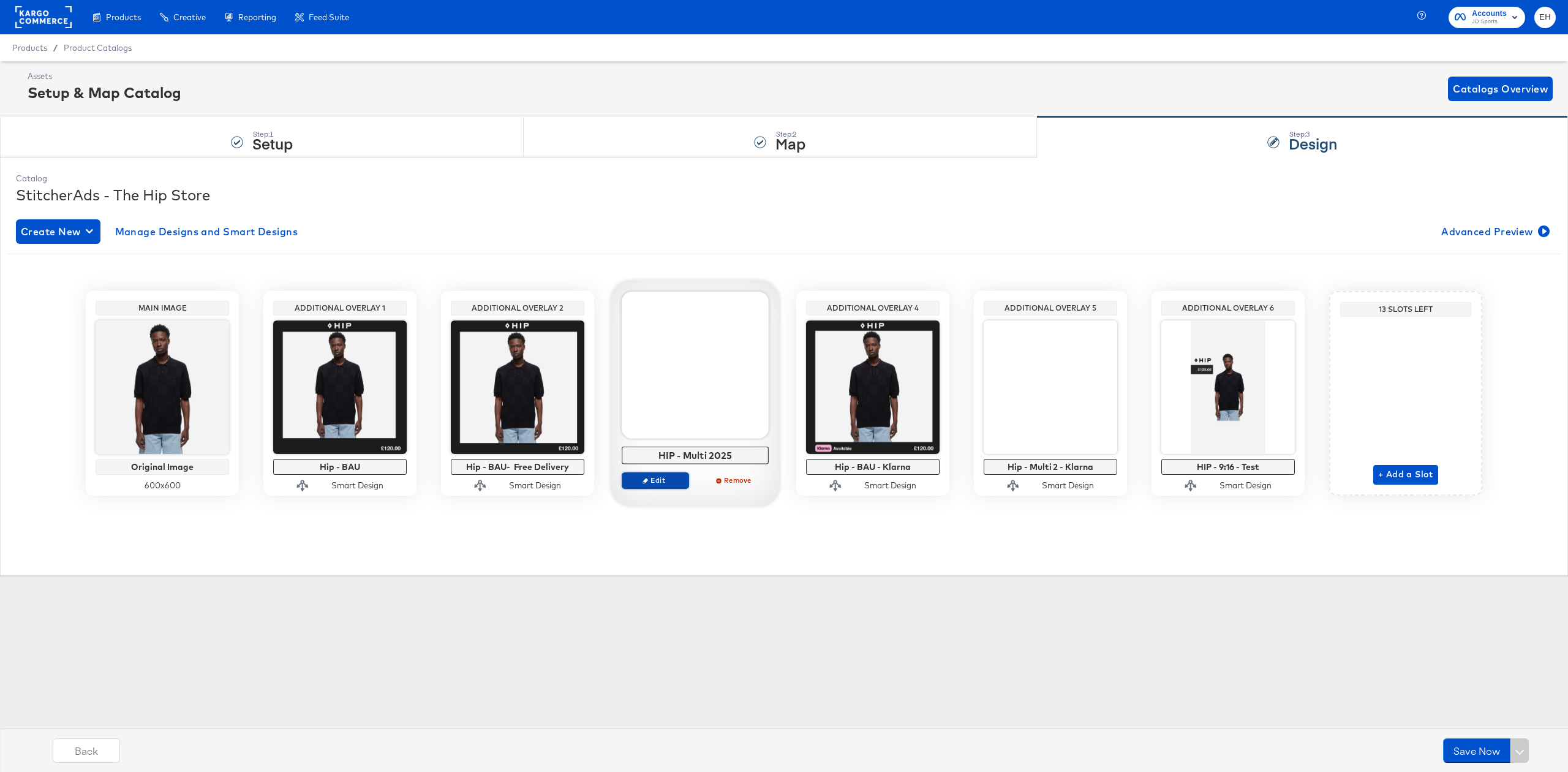
click at [670, 481] on span "Edit" at bounding box center [655, 480] width 57 height 10
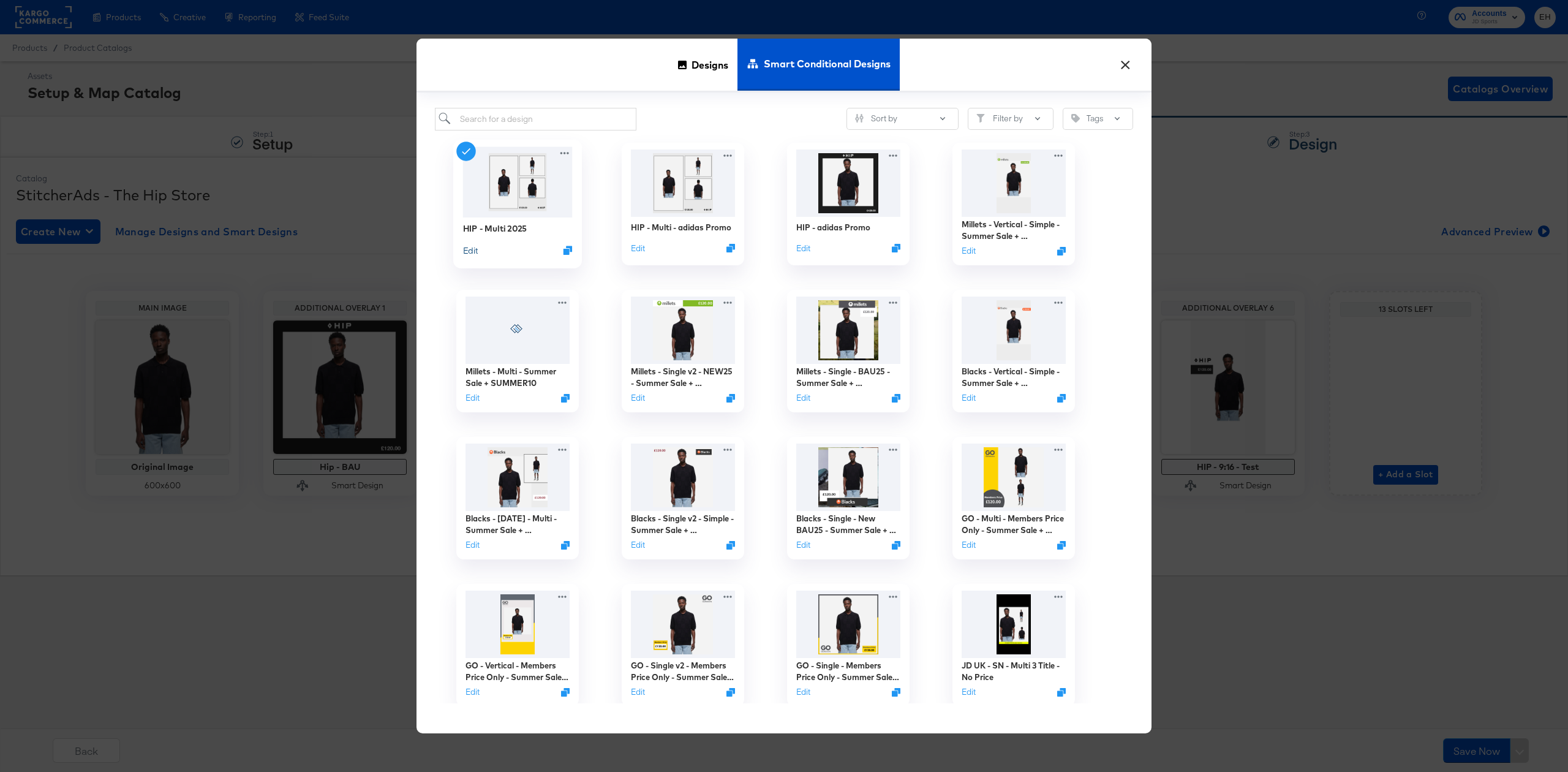
click at [469, 255] on button "Edit" at bounding box center [470, 249] width 14 height 12
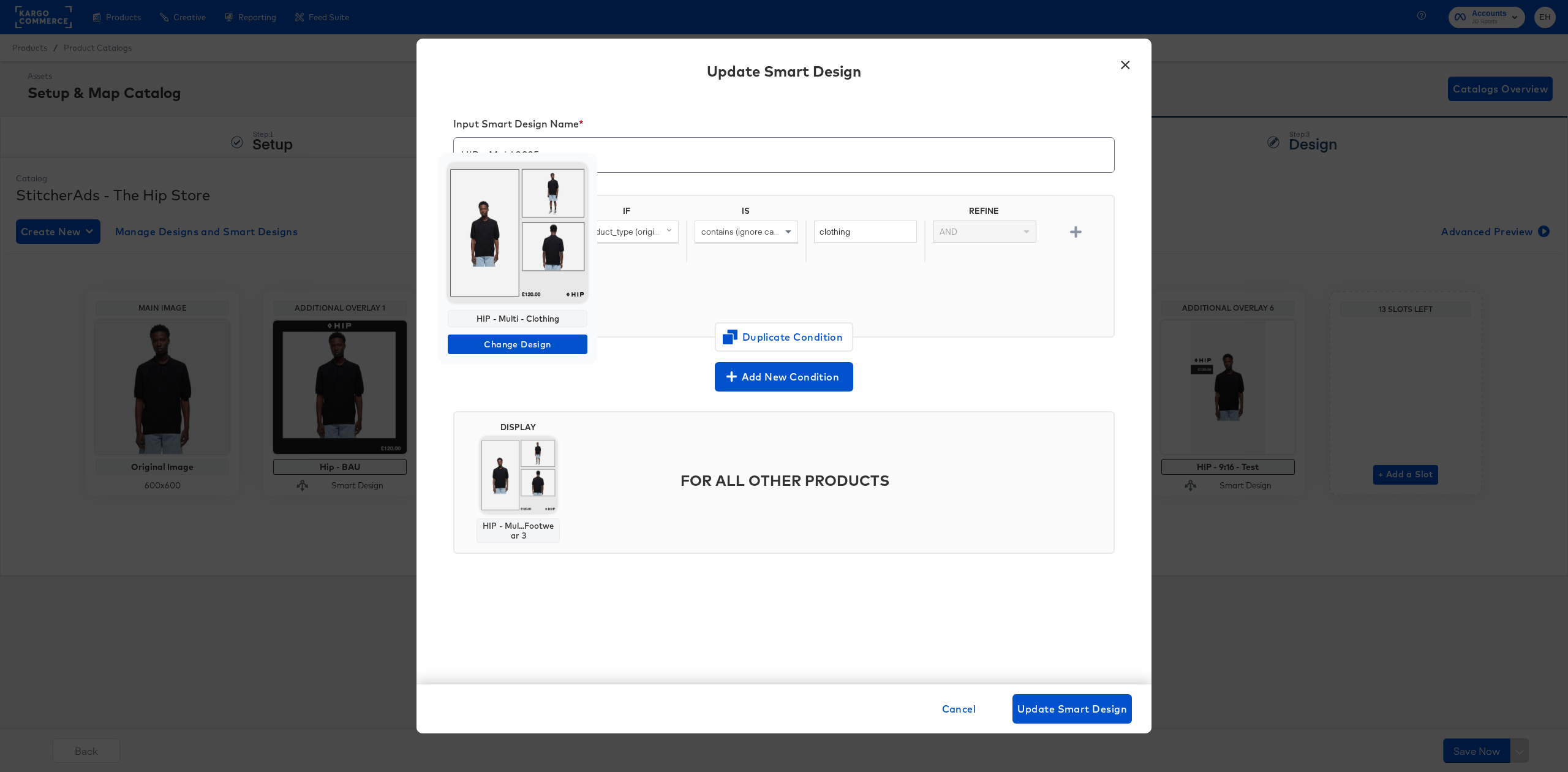
drag, startPoint x: 558, startPoint y: 320, endPoint x: 471, endPoint y: 316, distance: 87.1
click at [471, 316] on div "HIP - Multi - Clothing" at bounding box center [517, 319] width 140 height 17
copy div "HIP - Multi - Clothing"
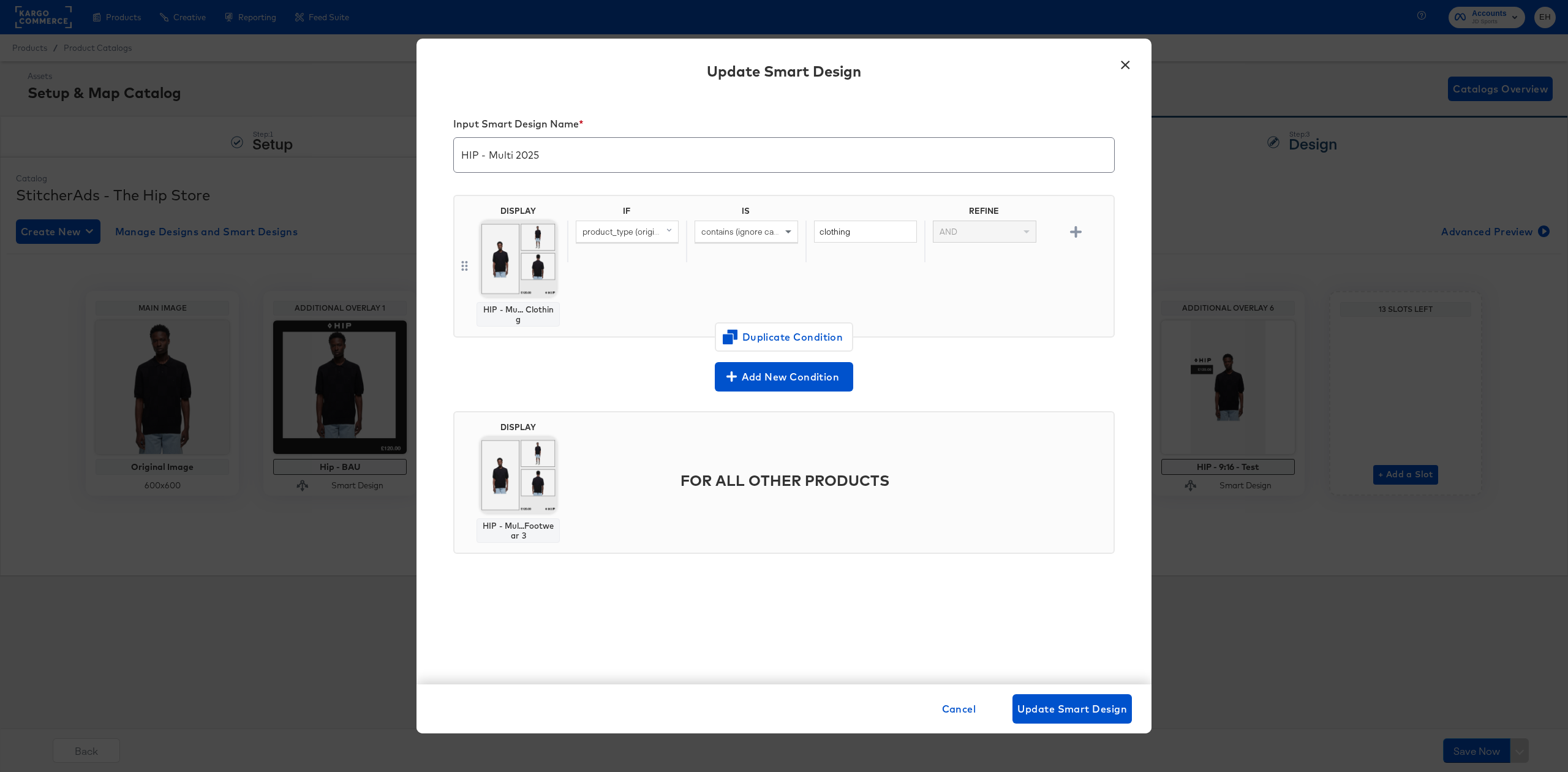
click at [653, 91] on div "Update Smart Design" at bounding box center [784, 73] width 735 height 44
click at [1127, 62] on button "×" at bounding box center [1125, 62] width 22 height 22
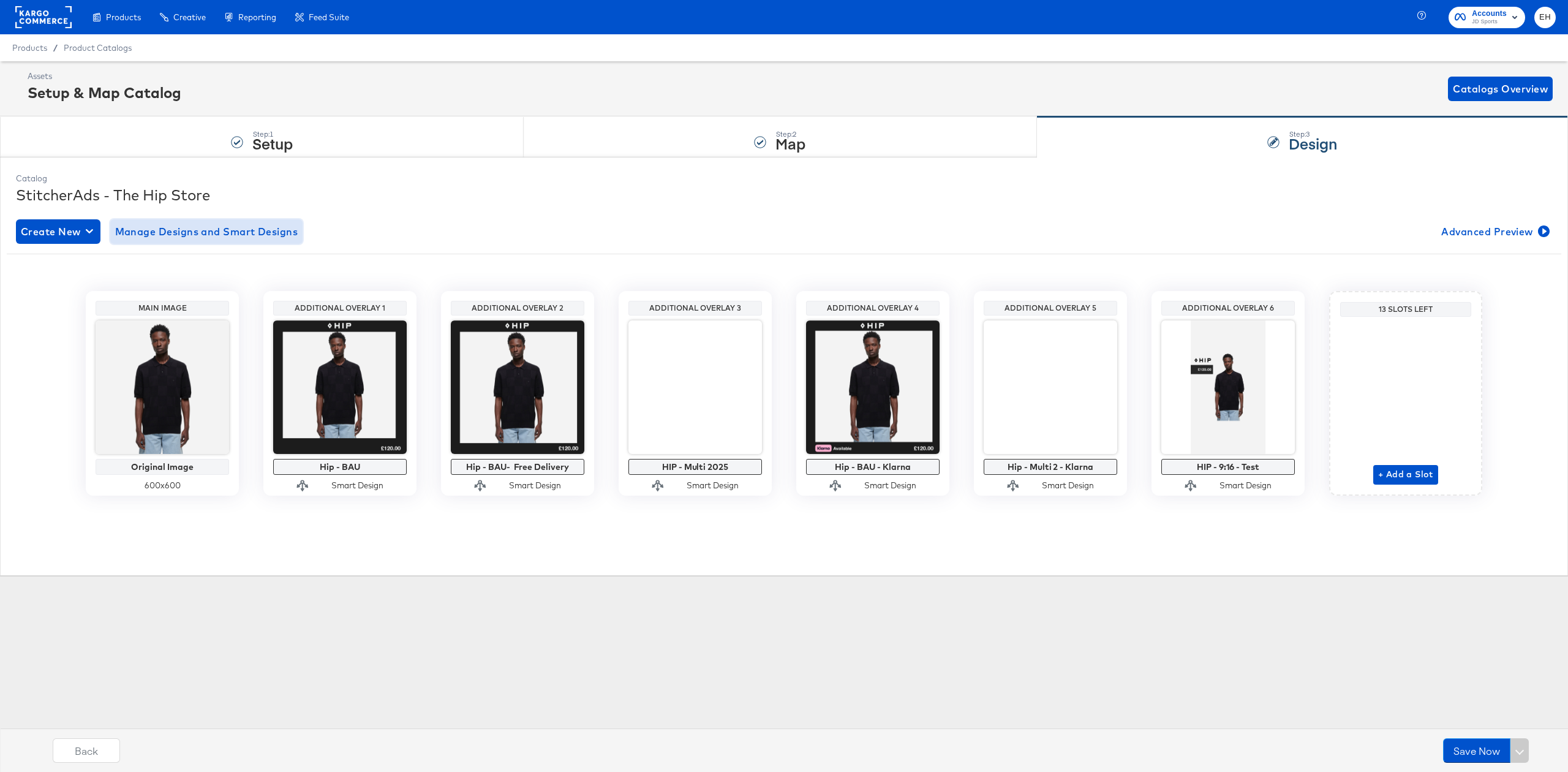
click at [163, 233] on span "Manage Designs and Smart Designs" at bounding box center [207, 232] width 183 height 17
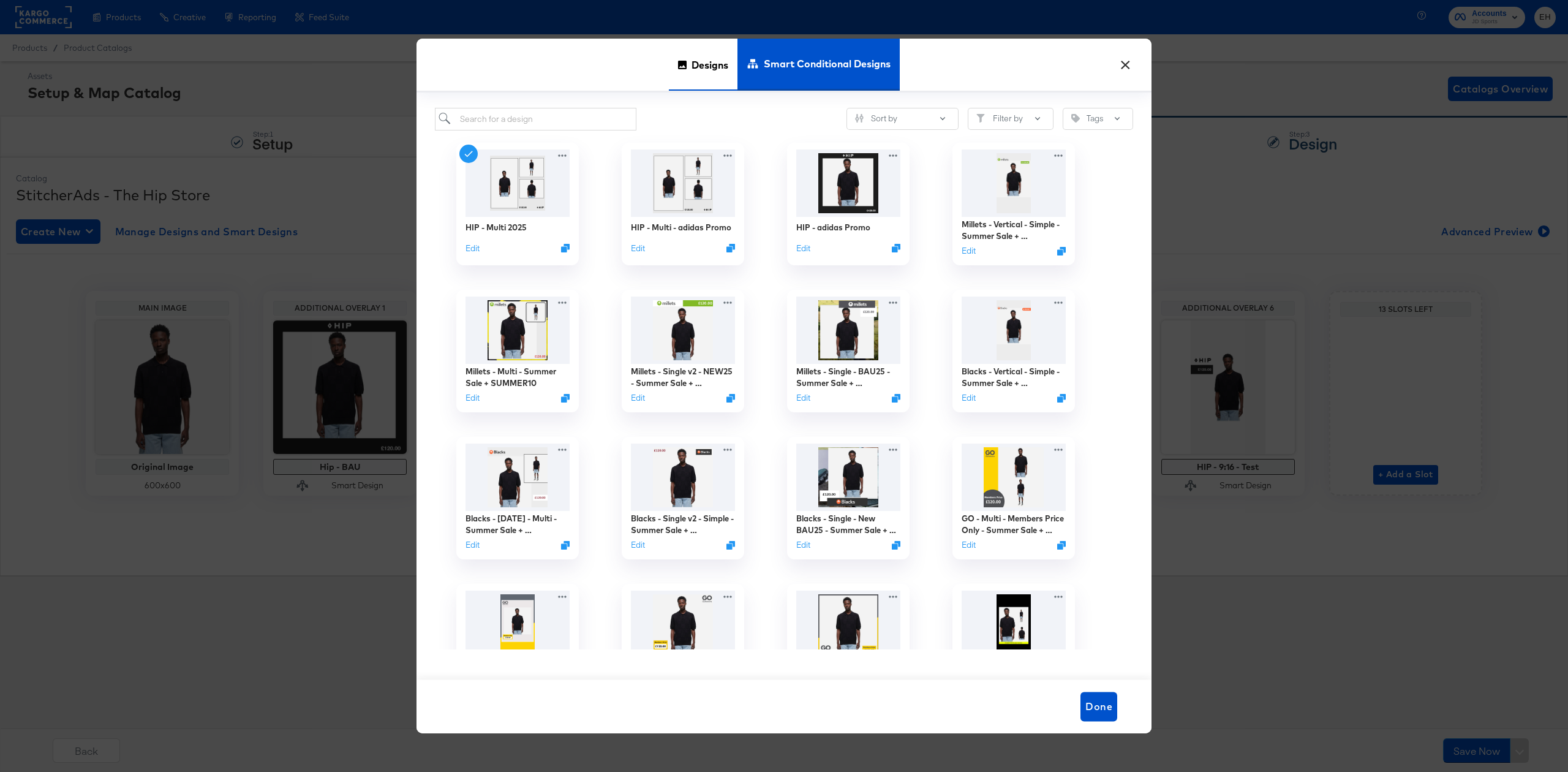
click at [708, 70] on span "Designs" at bounding box center [709, 64] width 37 height 54
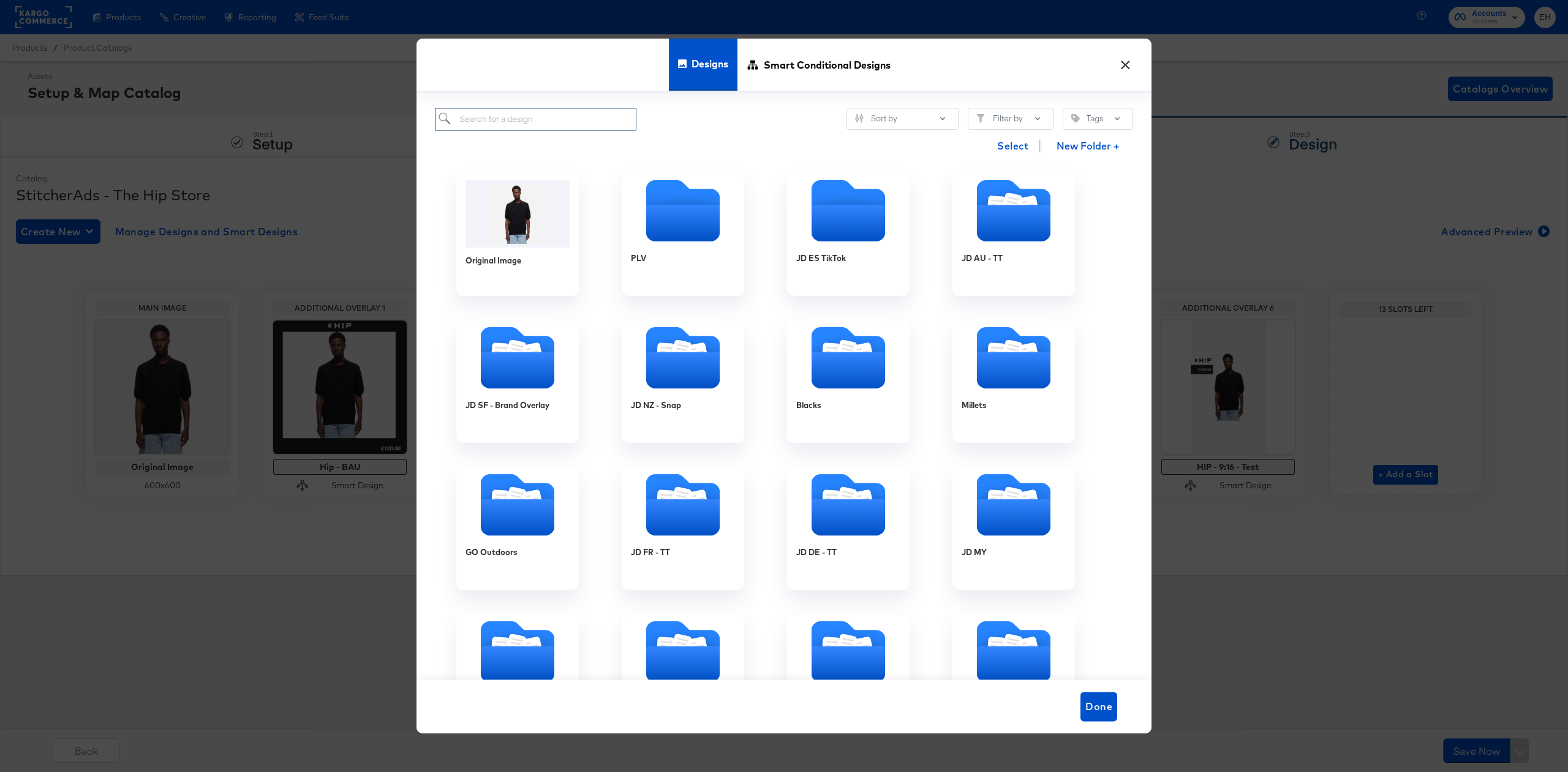
click at [527, 117] on input "search" at bounding box center [535, 119] width 201 height 23
paste input "HIP - Multi - Clothing"
type input "HIP - Multi - Clothing"
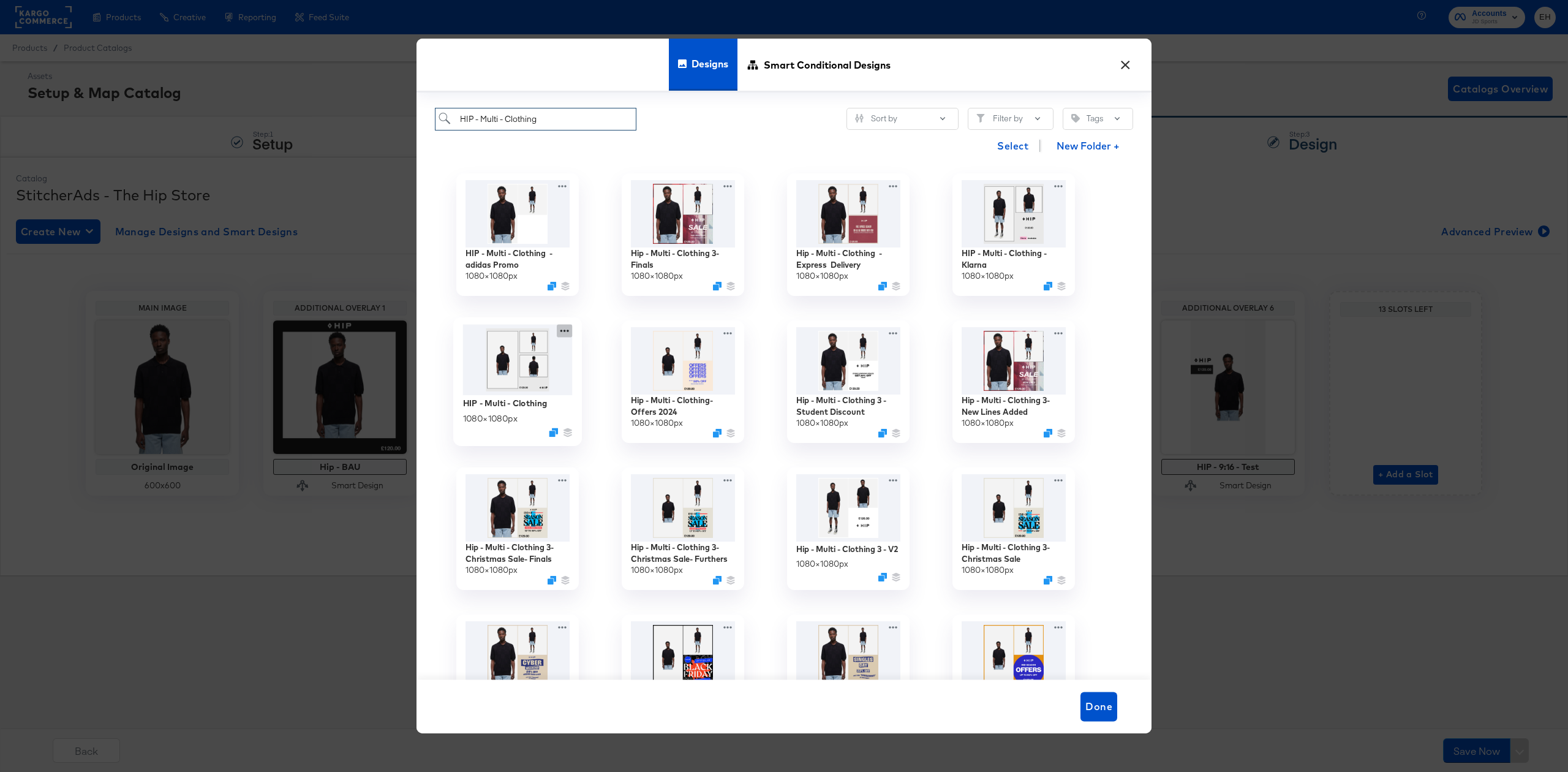
click at [569, 329] on icon at bounding box center [564, 330] width 15 height 13
click at [622, 381] on div "Edit Design Edit Design" at bounding box center [622, 381] width 0 height 0
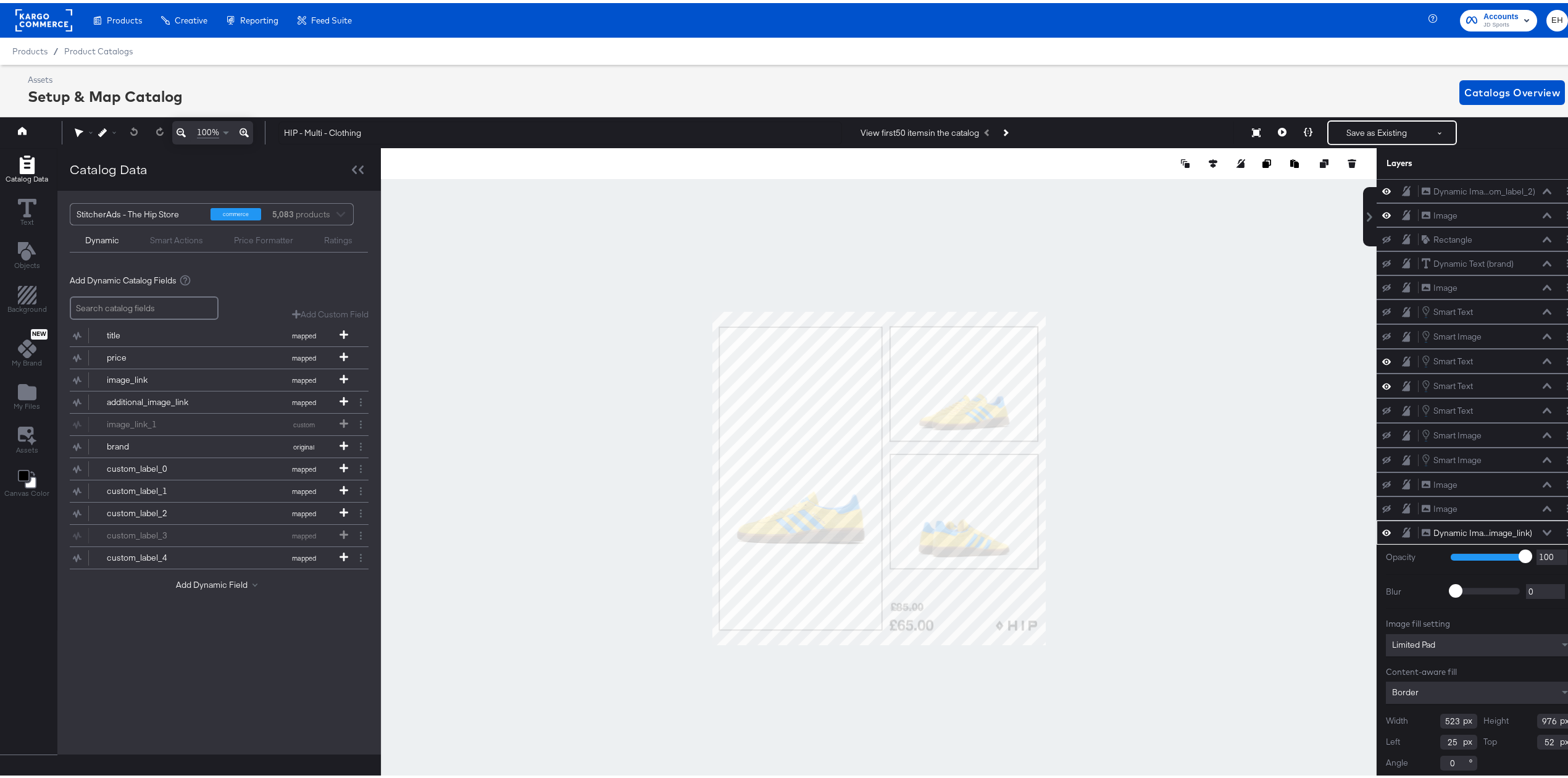
scroll to position [9, 0]
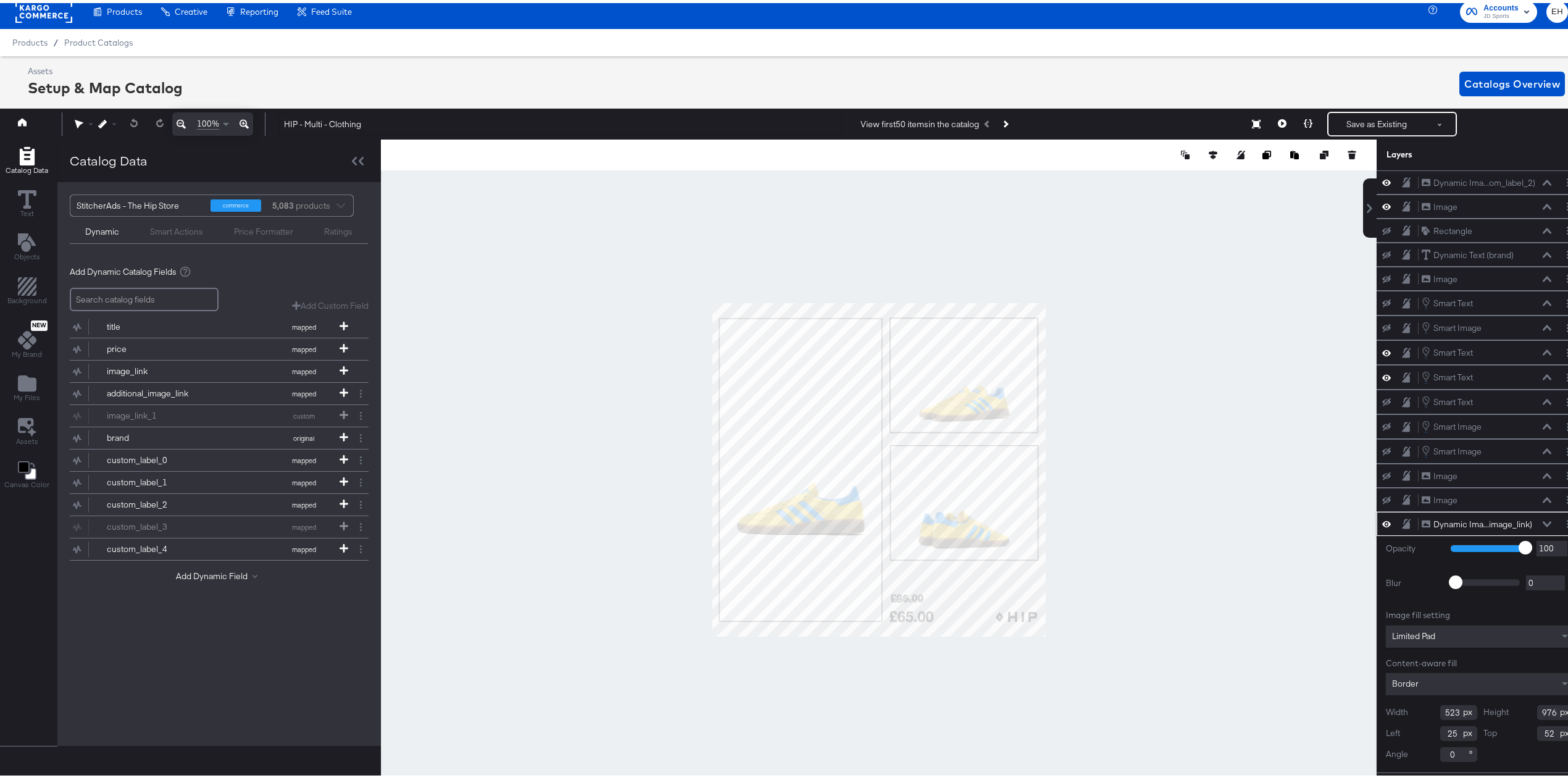
click at [1449, 632] on div "Limited Pad" at bounding box center [1481, 632] width 188 height 22
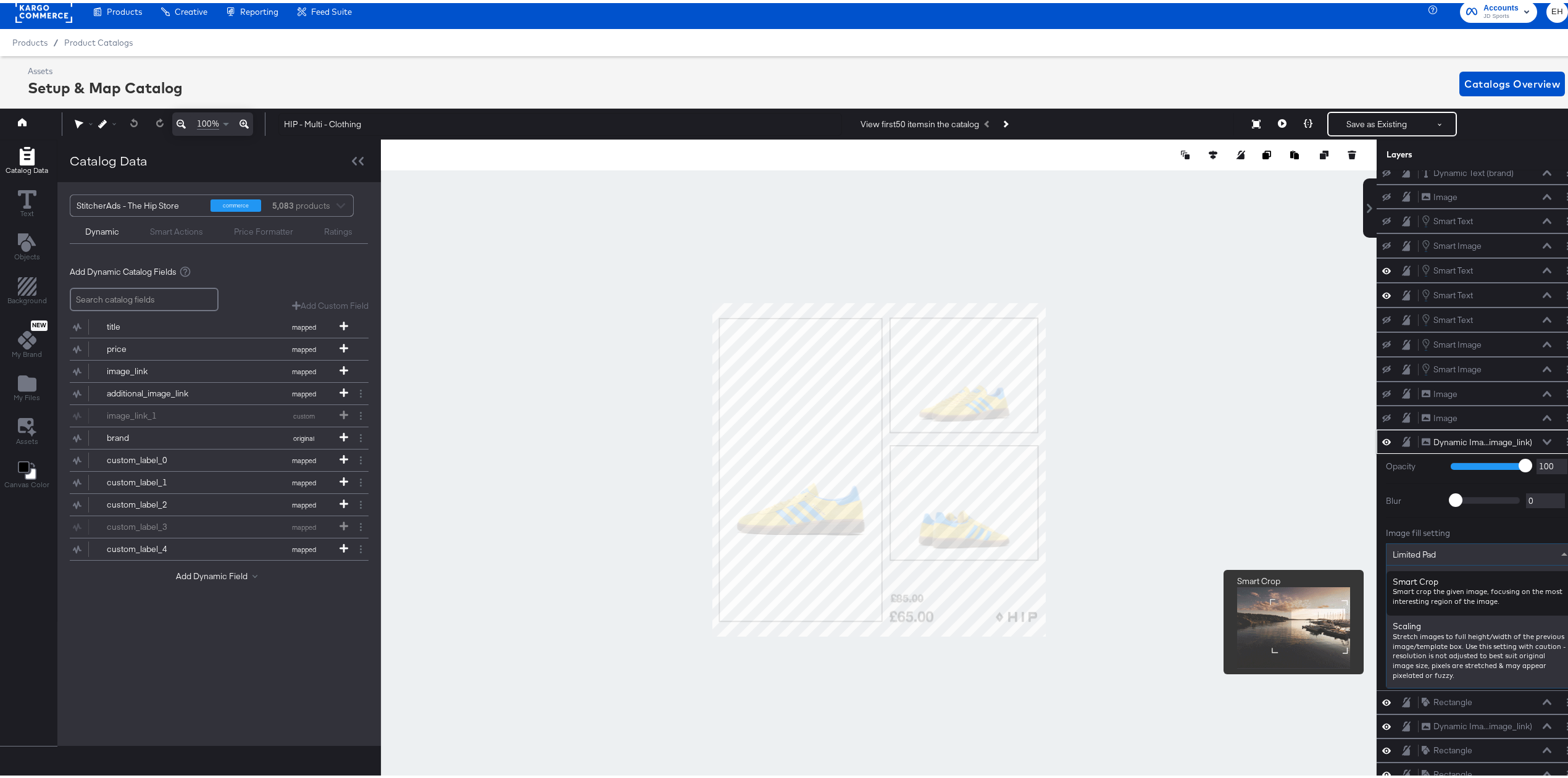
scroll to position [72, 0]
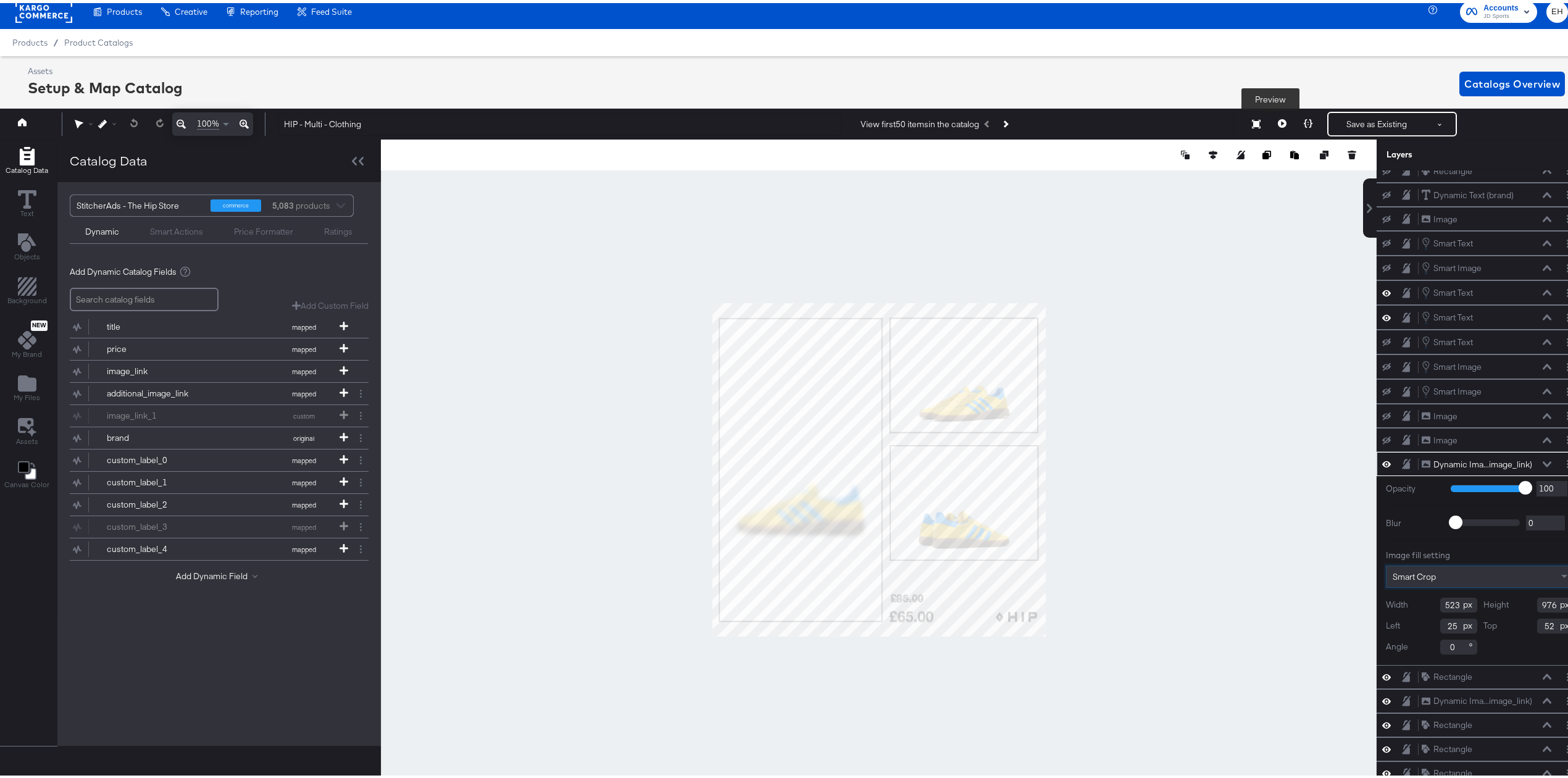
click at [1269, 121] on button at bounding box center [1282, 120] width 26 height 24
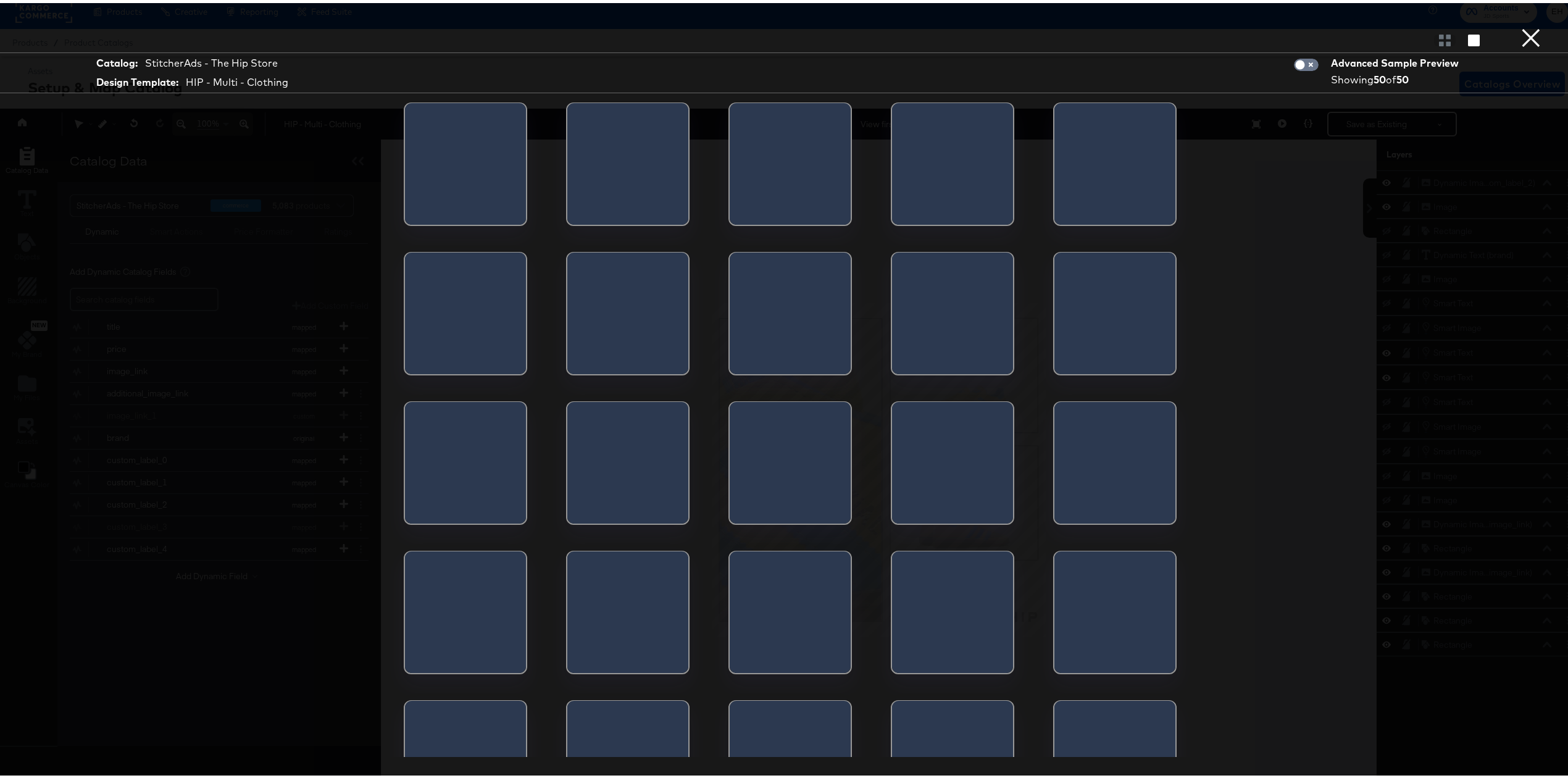
click at [1269, 119] on div "Catalog: StitcherAds - The Hip Store Design Template: HIP - Multi - Clothing Ad…" at bounding box center [790, 388] width 1581 height 729
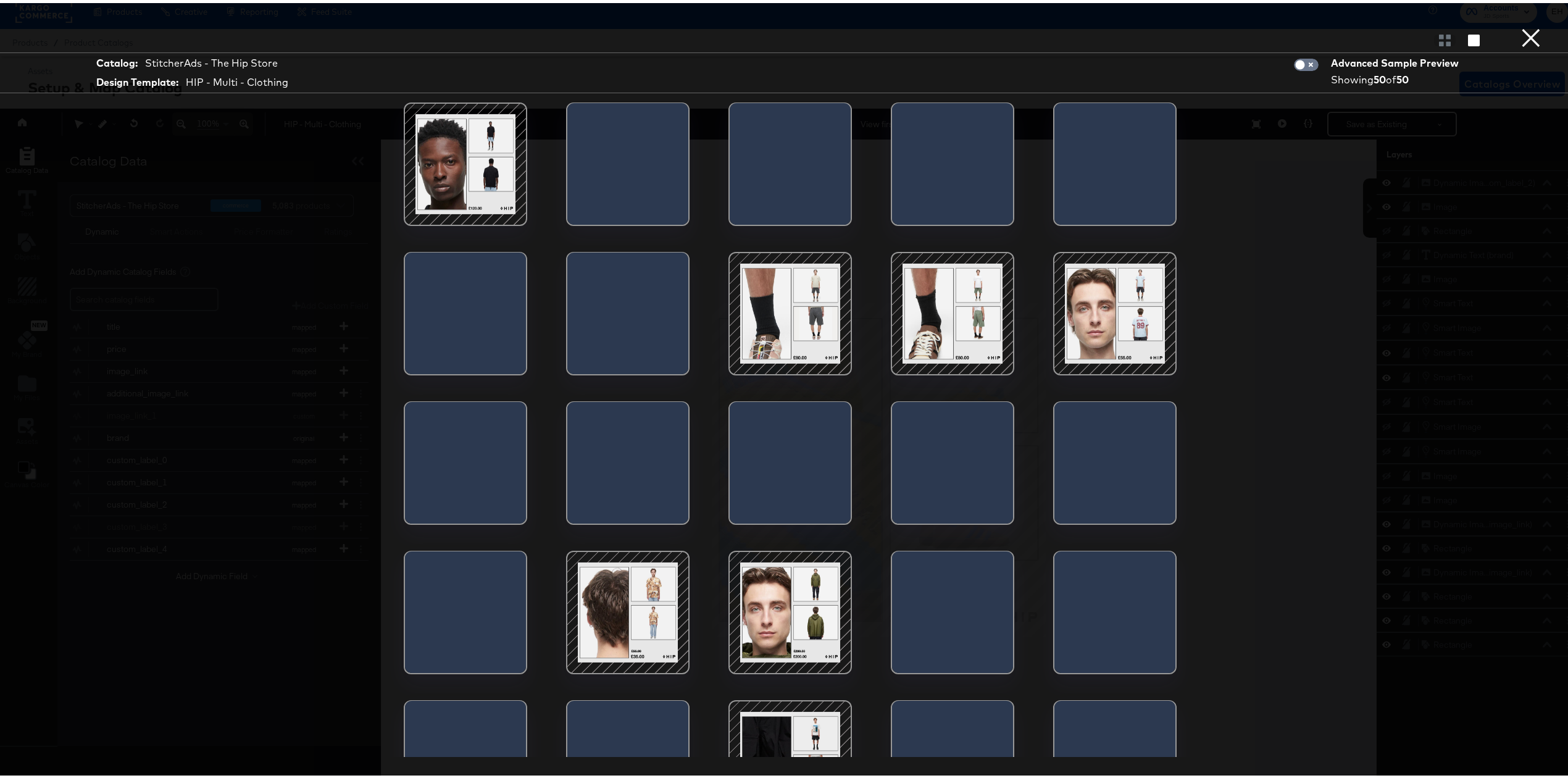
click at [1519, 24] on button "×" at bounding box center [1530, 12] width 24 height 24
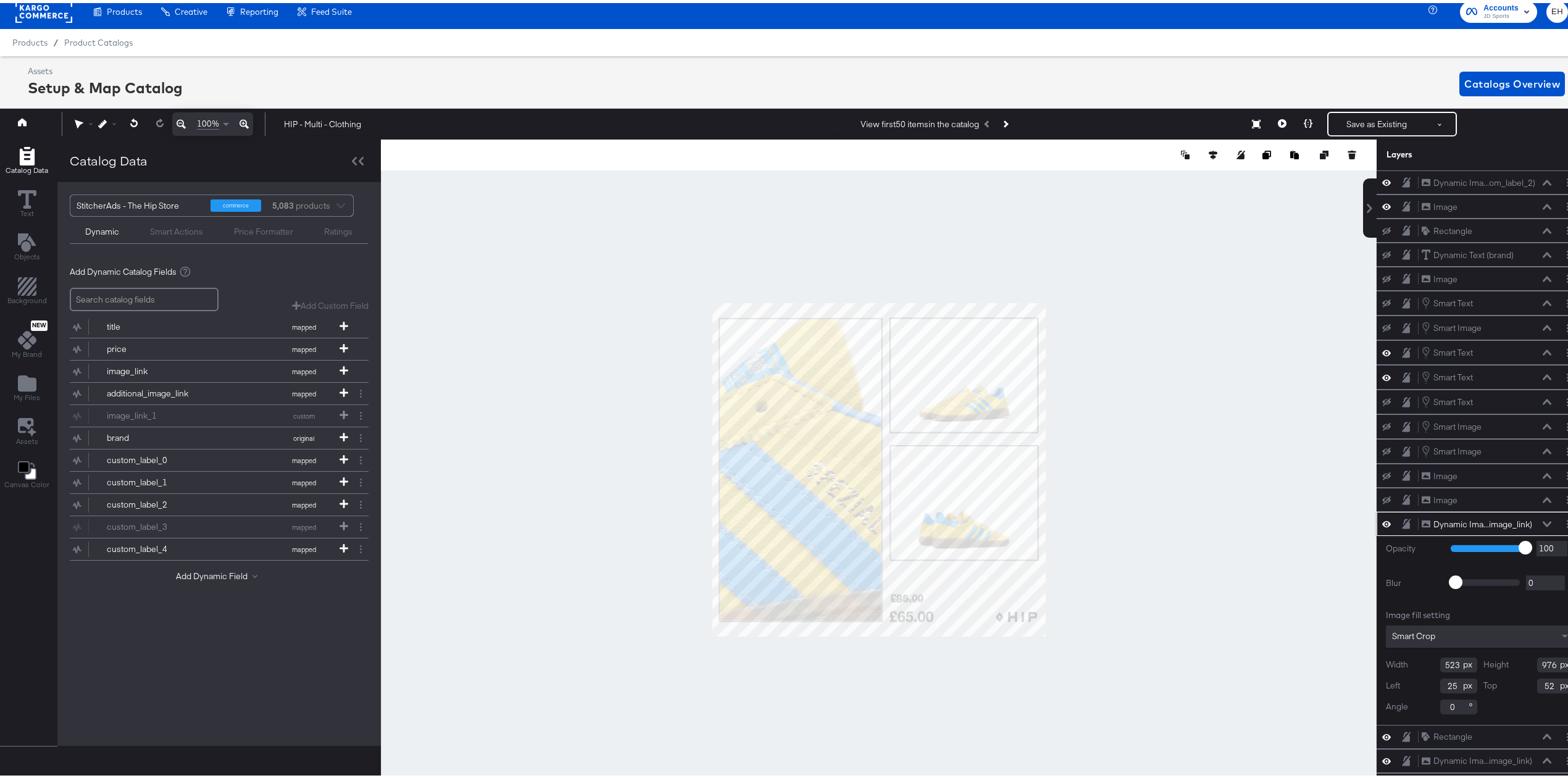
click at [1449, 635] on div "Smart Crop" at bounding box center [1481, 632] width 188 height 22
click at [1278, 117] on icon at bounding box center [1282, 120] width 9 height 9
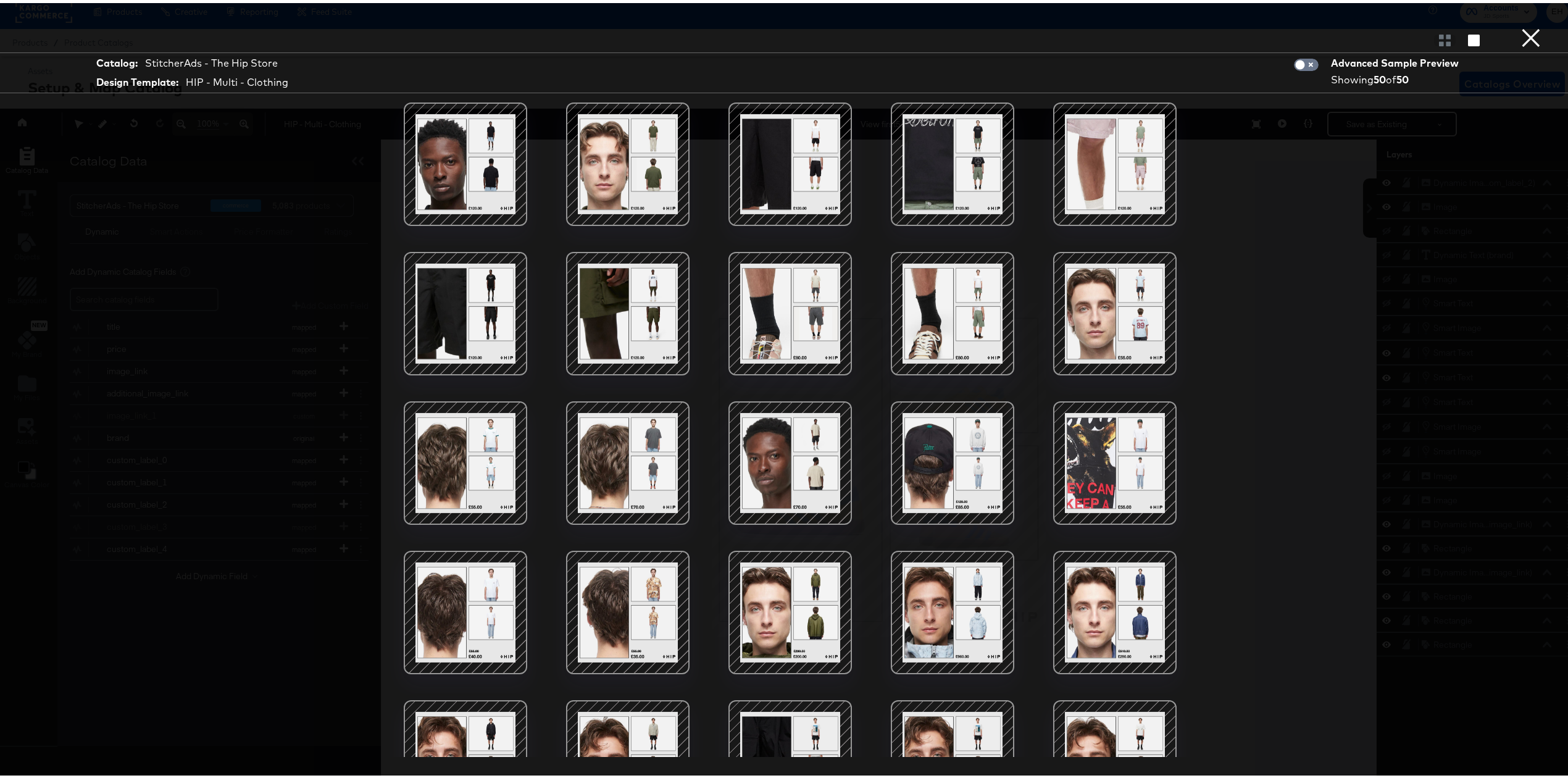
click at [1519, 24] on button "×" at bounding box center [1530, 12] width 24 height 24
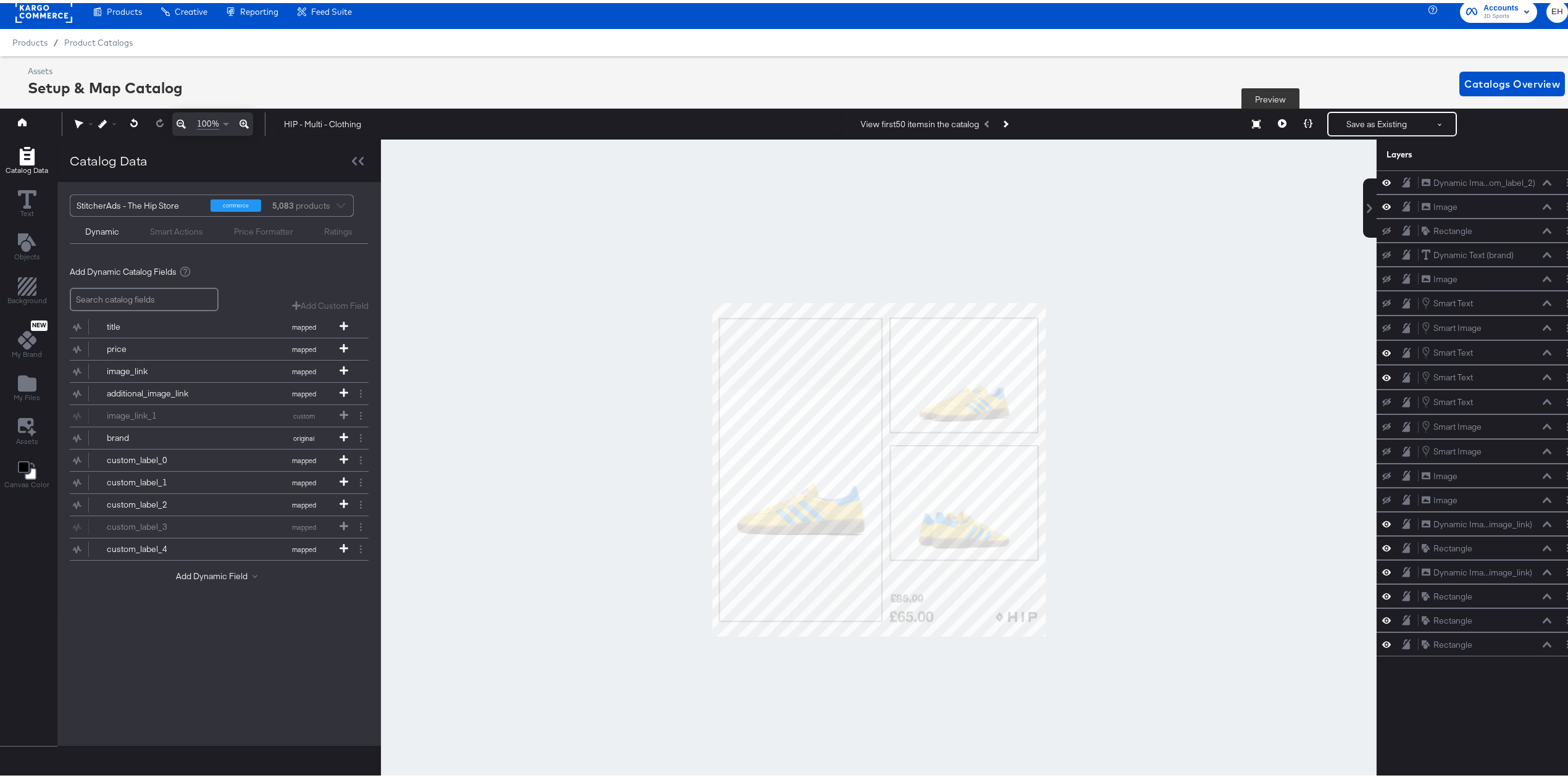
click at [1272, 125] on button at bounding box center [1282, 120] width 26 height 24
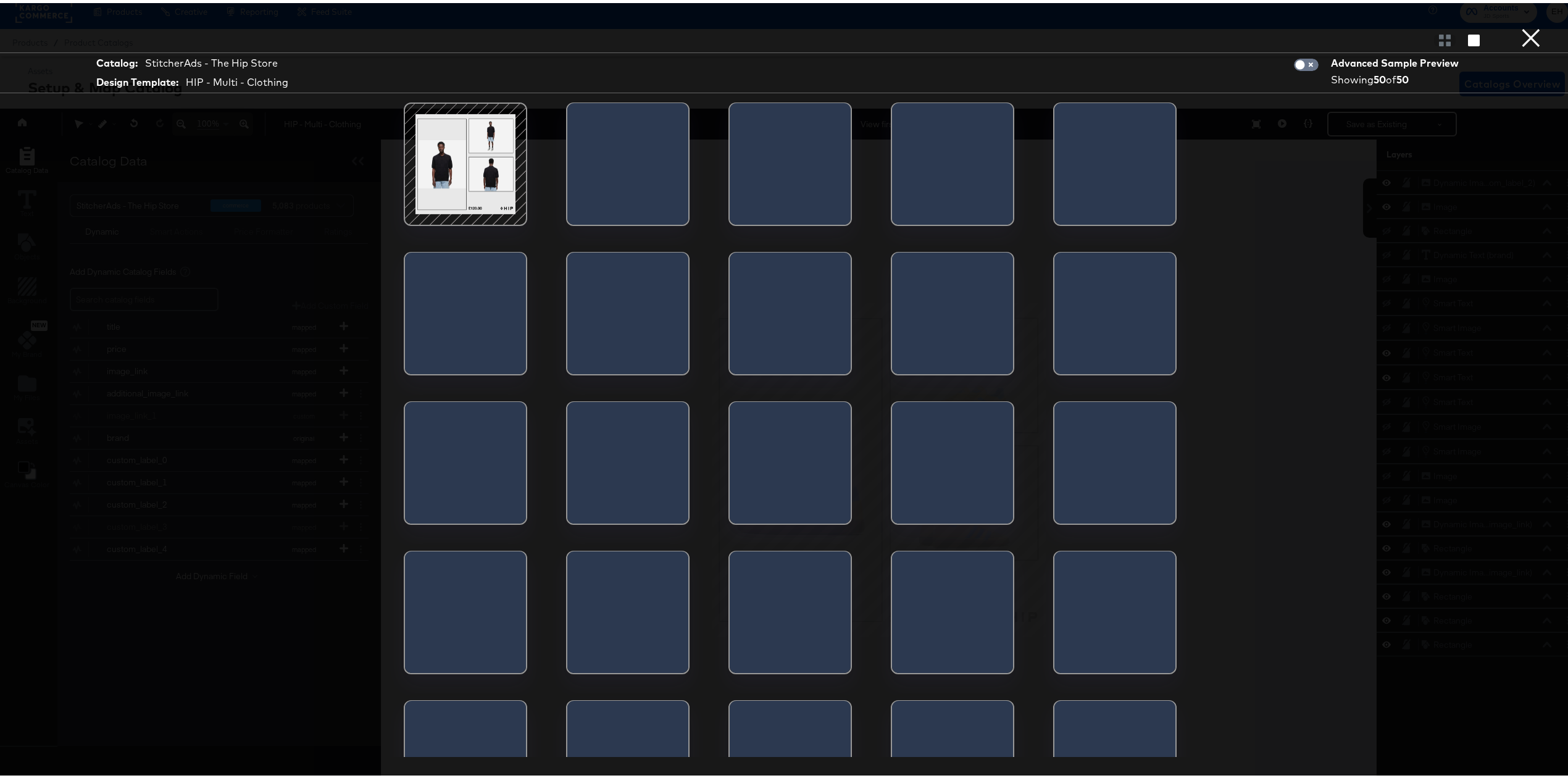
click at [1519, 24] on button "×" at bounding box center [1530, 12] width 24 height 24
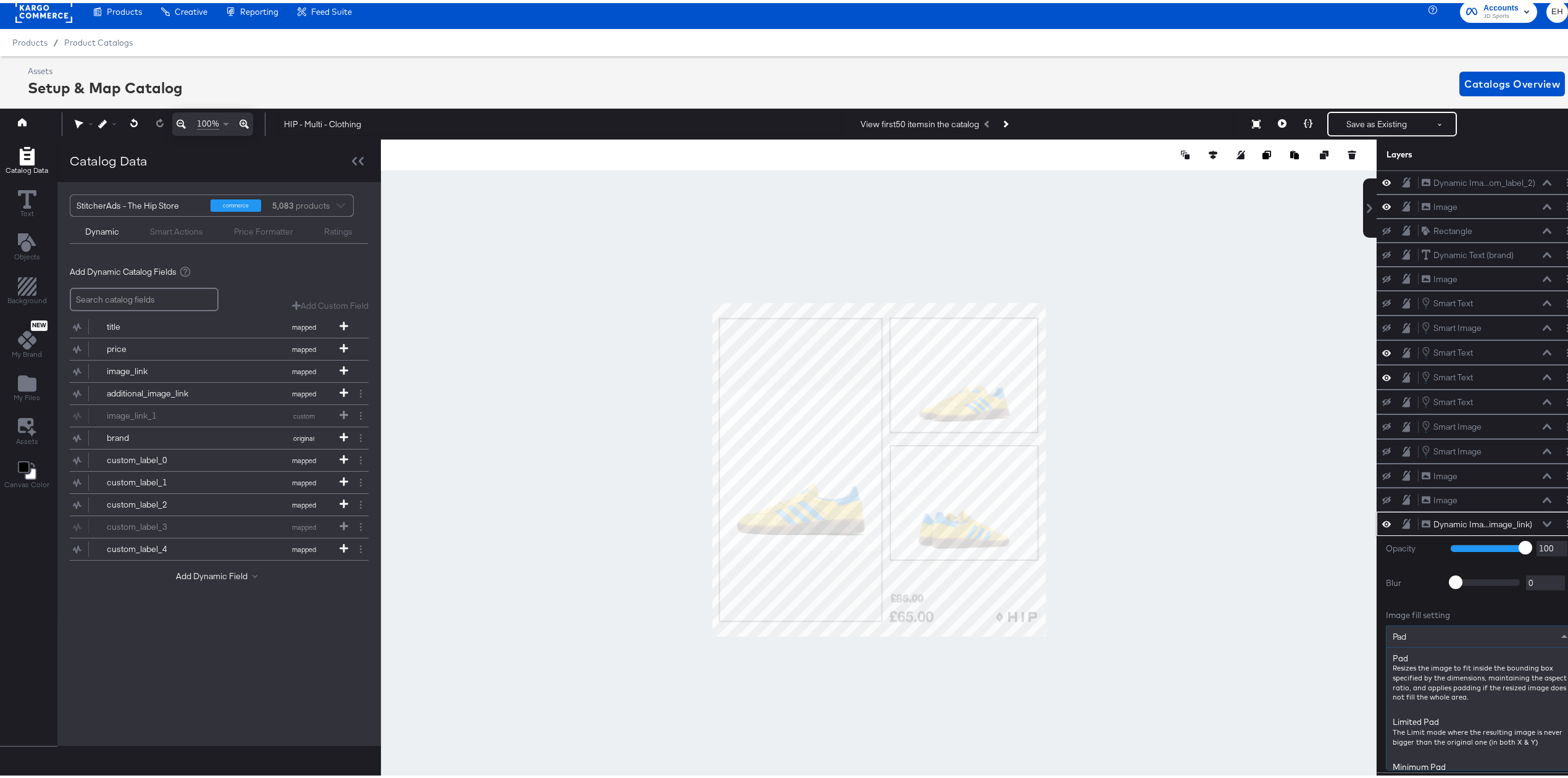
click at [1478, 642] on div "Pad" at bounding box center [1480, 633] width 187 height 21
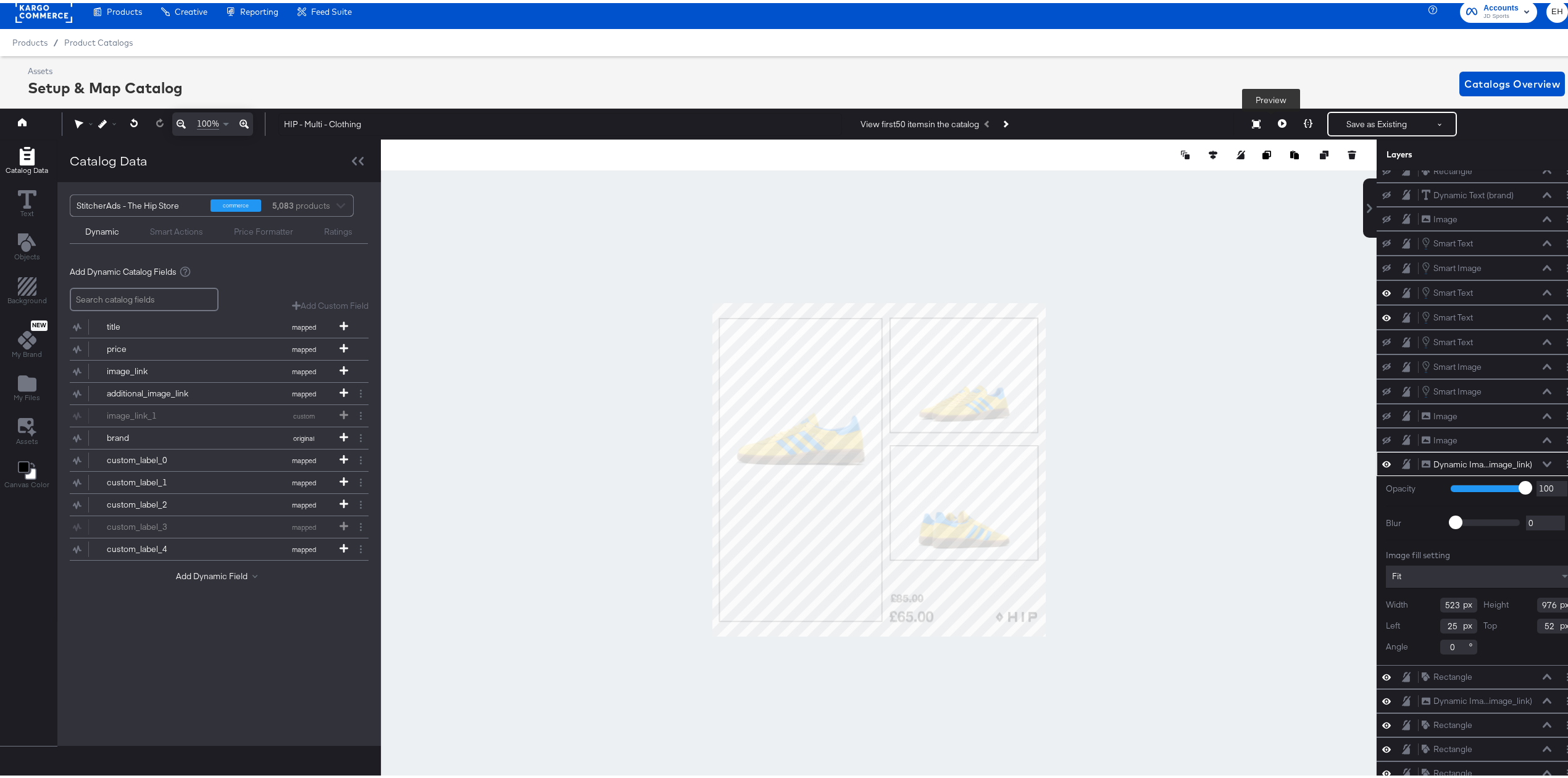
scroll to position [72, 0]
click at [1278, 121] on icon at bounding box center [1282, 120] width 9 height 9
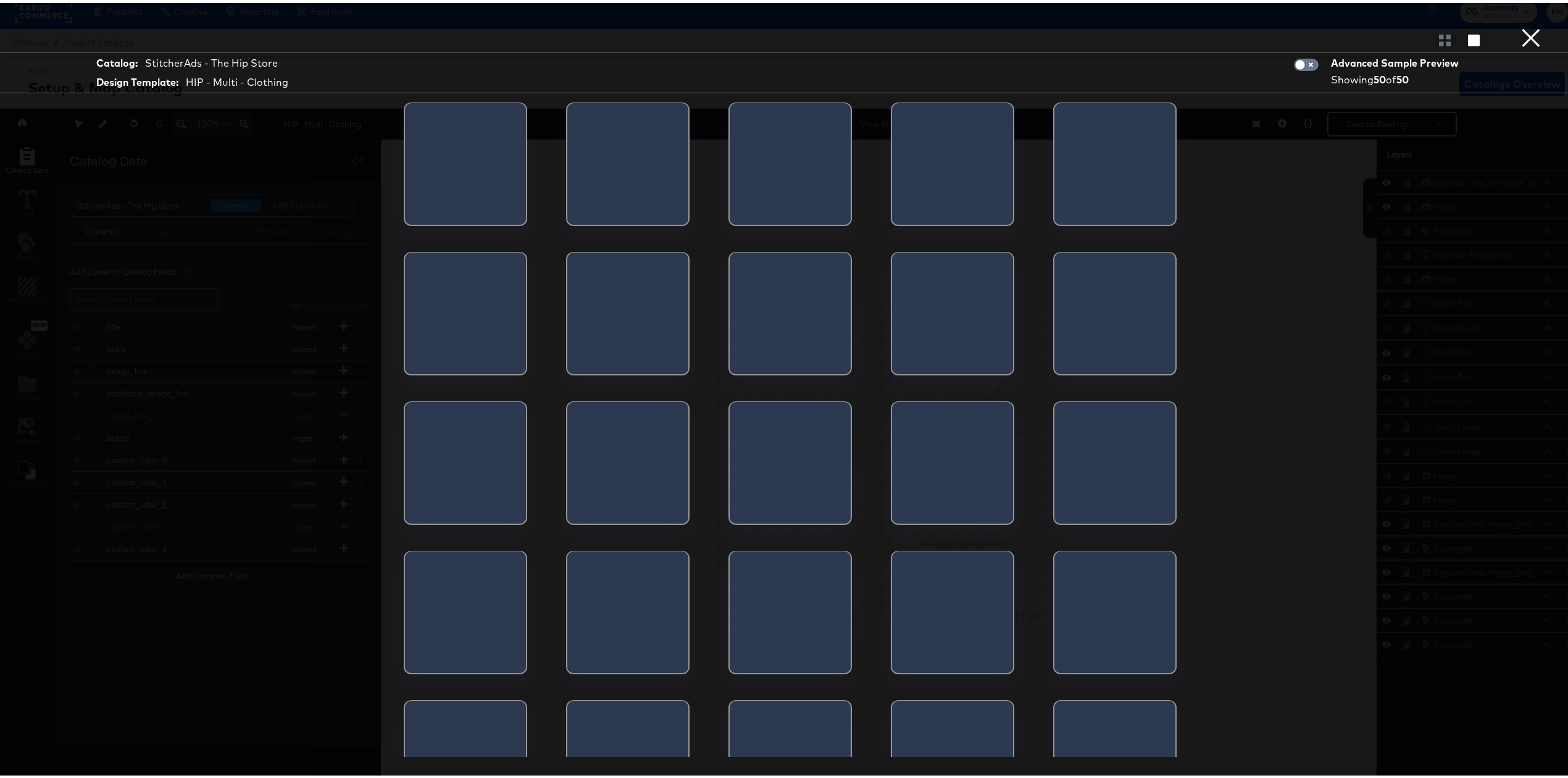
click at [1268, 119] on div "Catalog: StitcherAds - The Hip Store Design Template: HIP - Multi - Clothing Ad…" at bounding box center [790, 388] width 1581 height 729
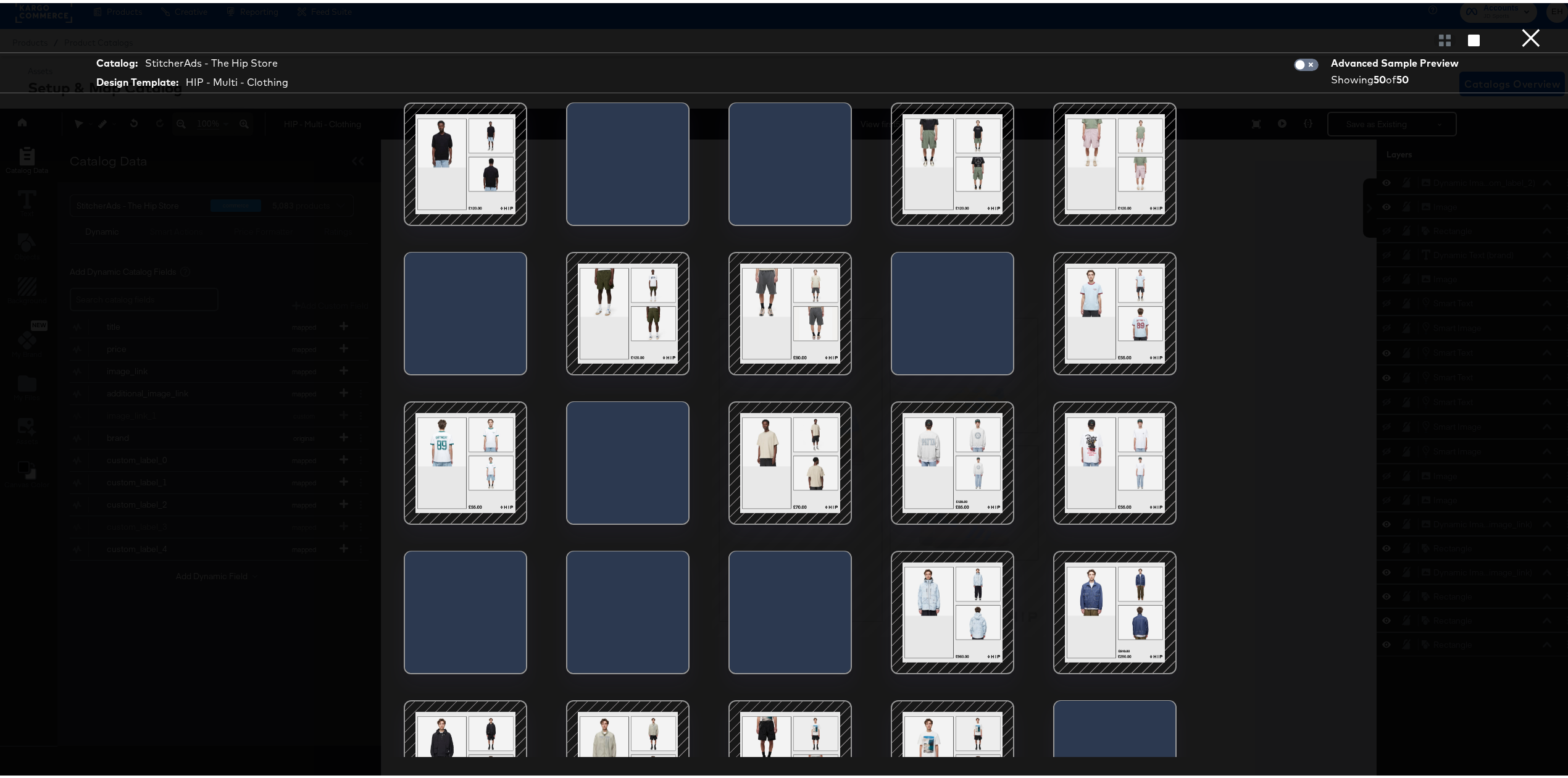
click at [1522, 24] on button "×" at bounding box center [1530, 12] width 24 height 24
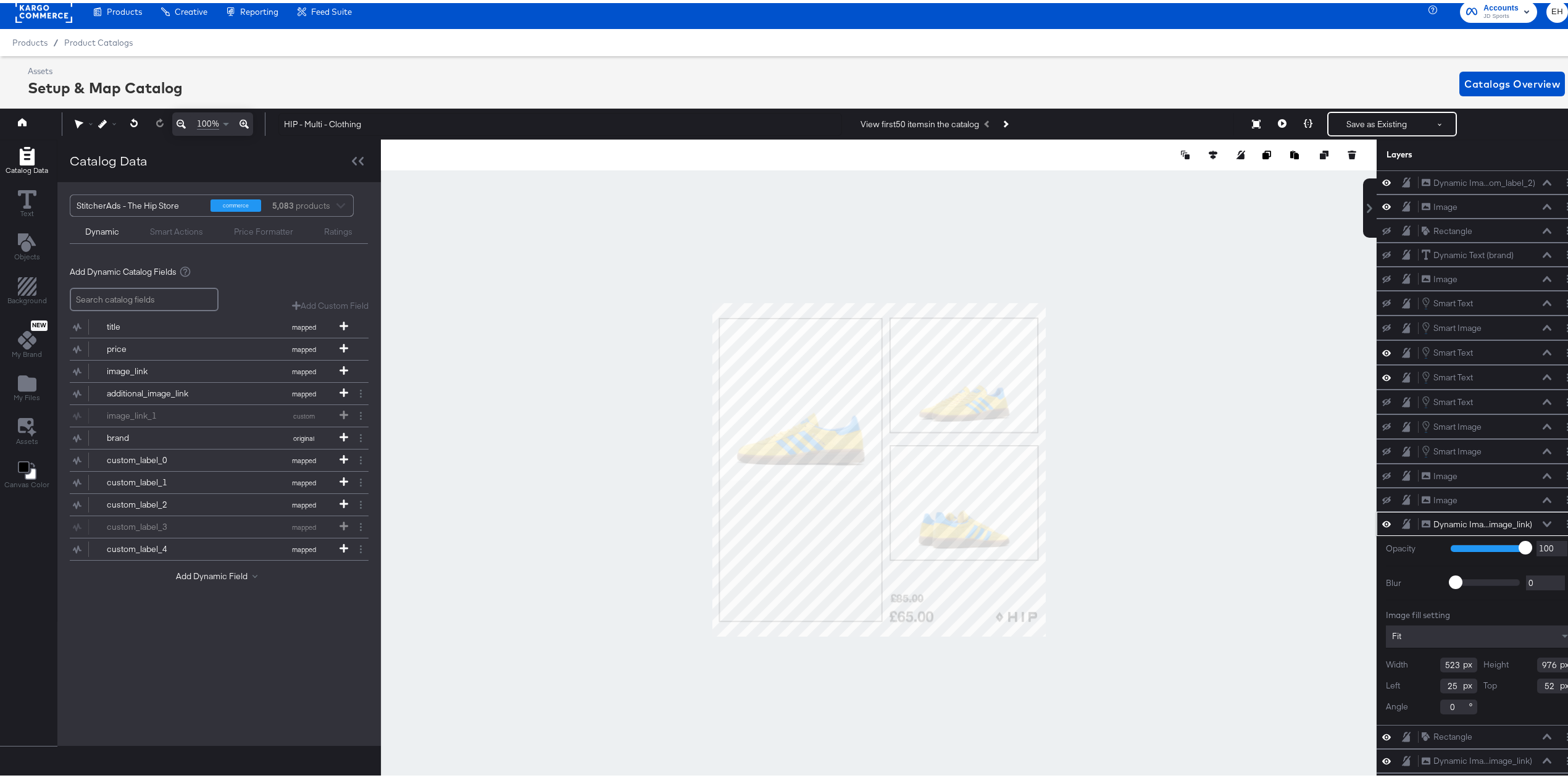
click at [1457, 637] on div "Fit" at bounding box center [1481, 632] width 188 height 22
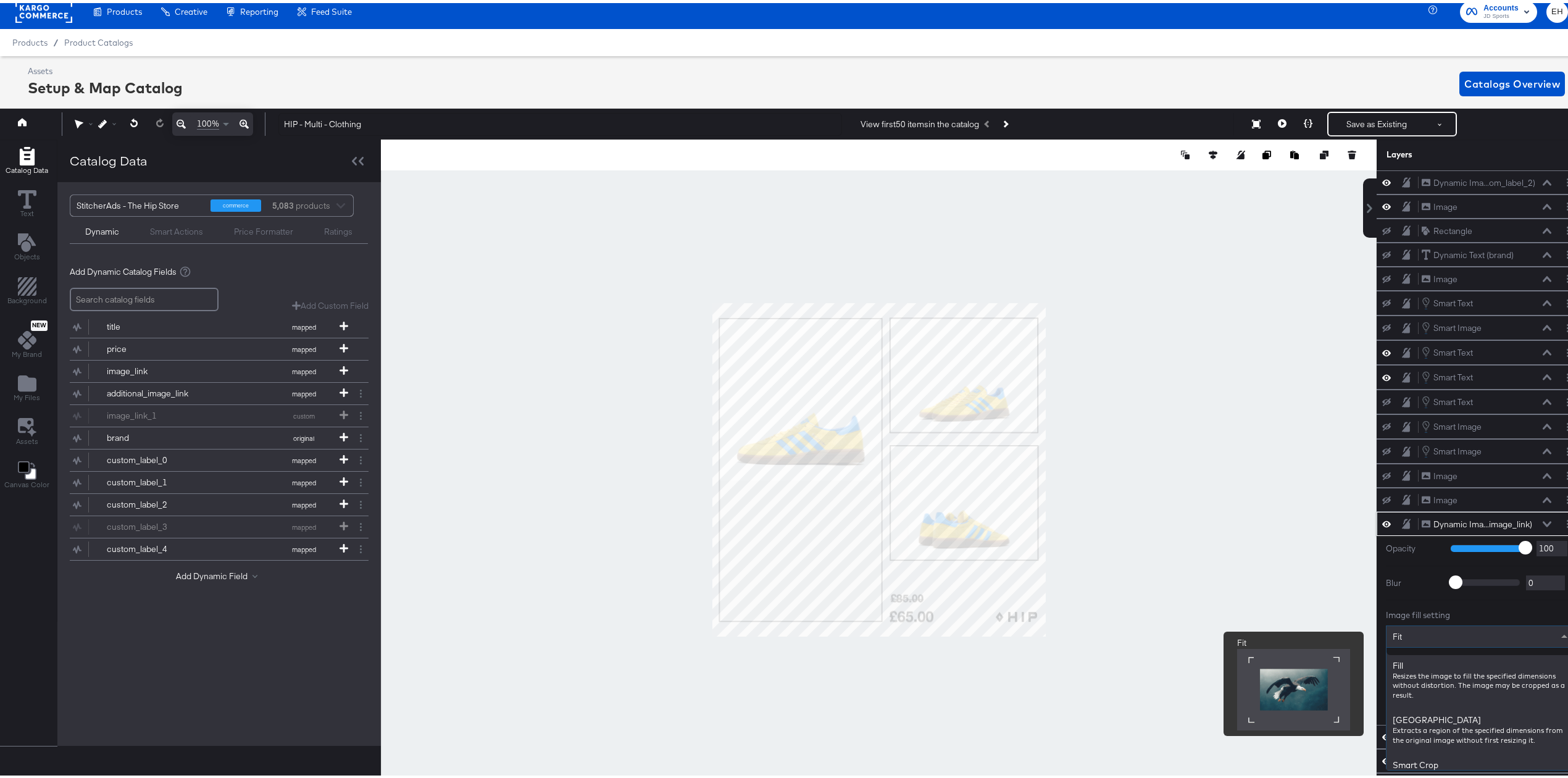
scroll to position [173, 0]
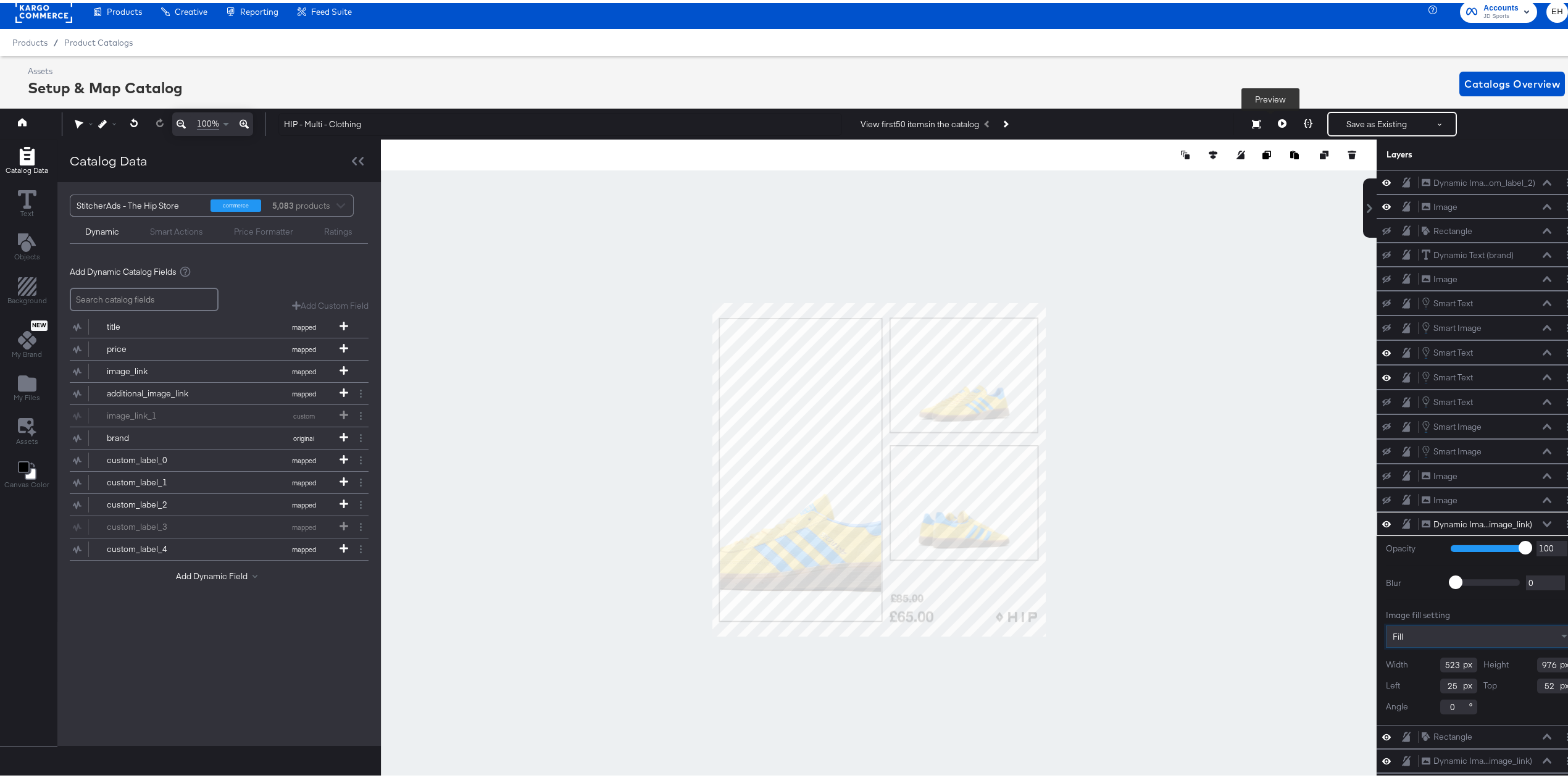
click at [1269, 117] on button at bounding box center [1282, 120] width 26 height 24
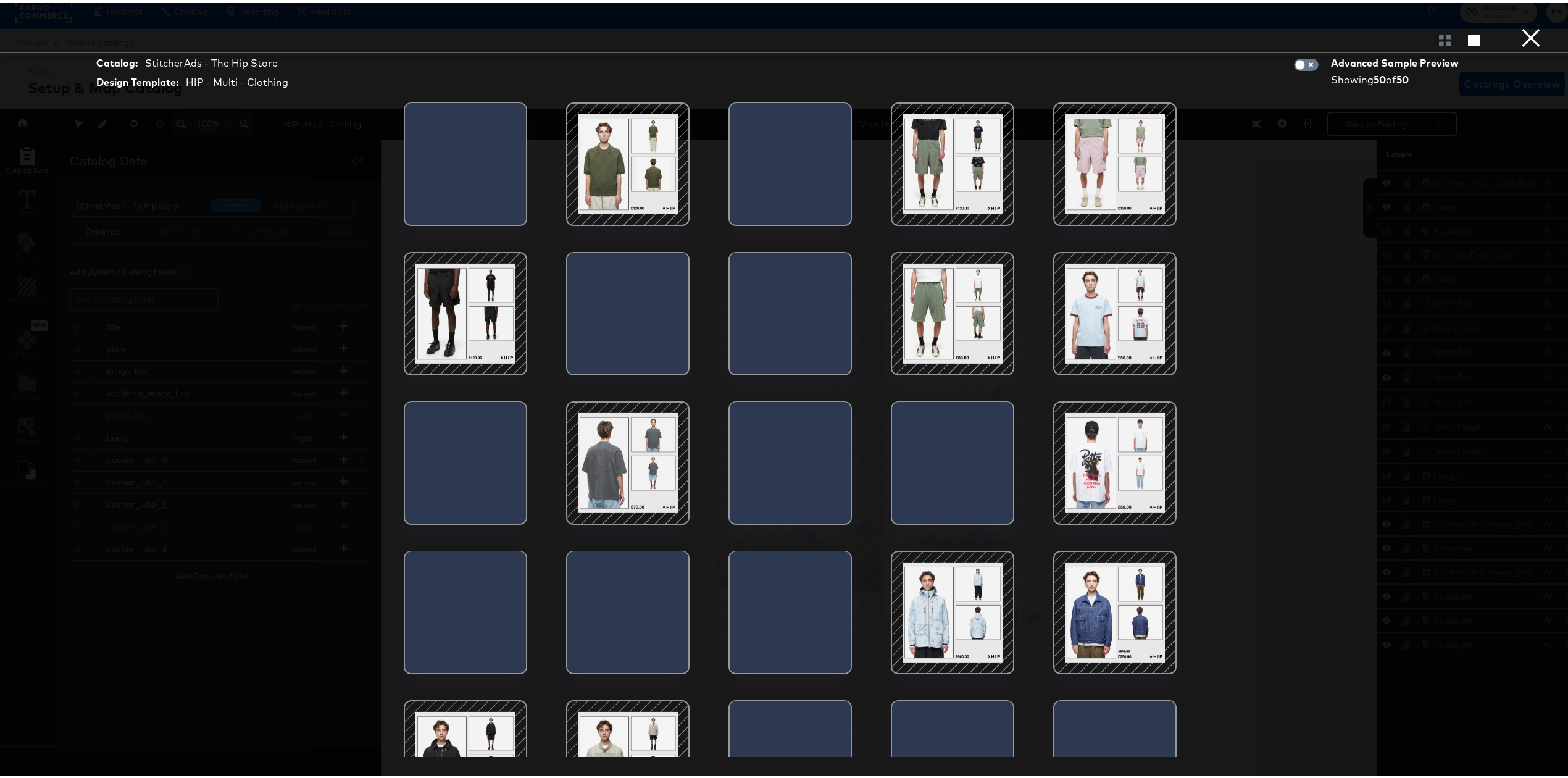
click at [1519, 24] on button "×" at bounding box center [1530, 12] width 24 height 24
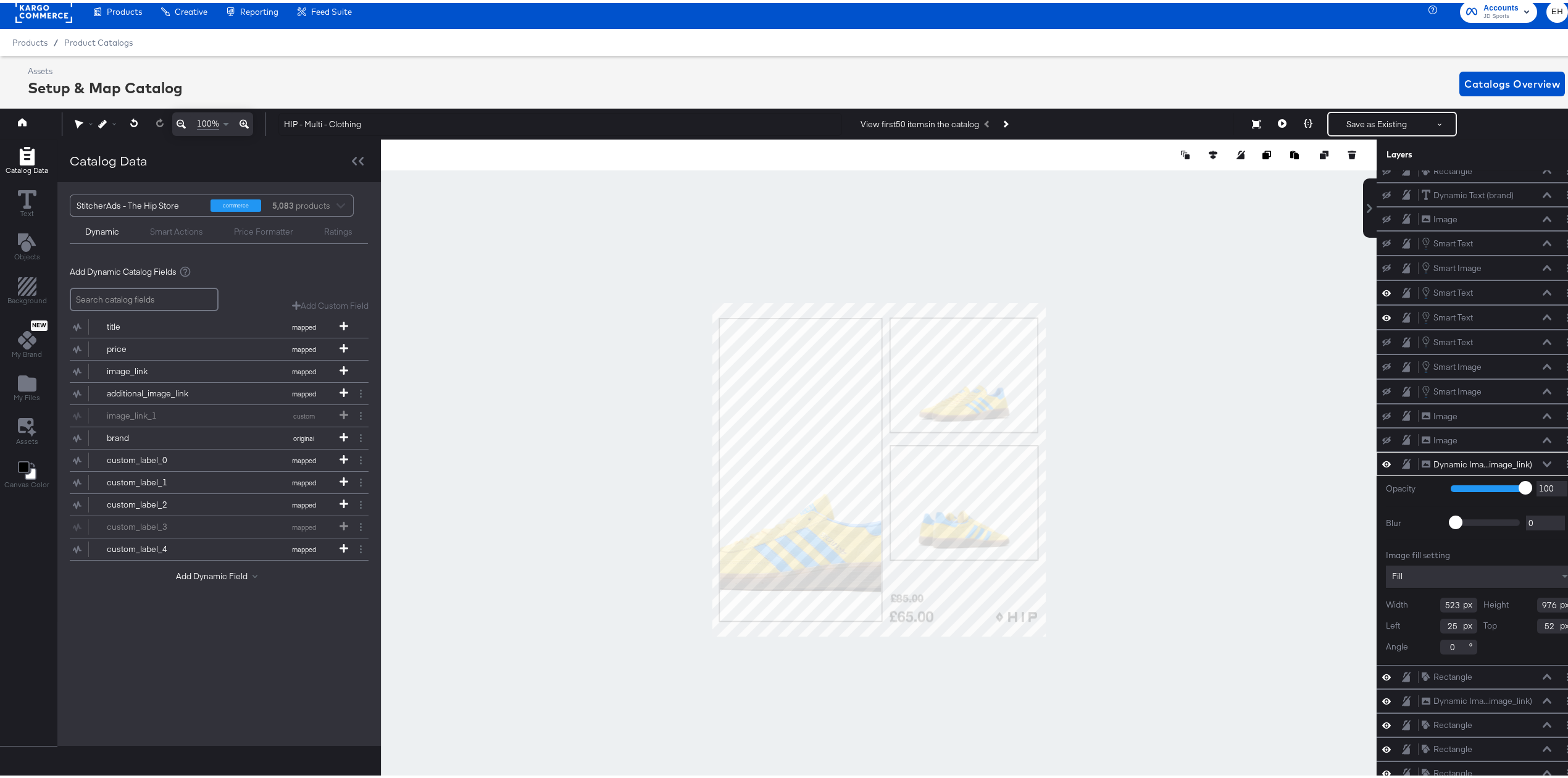
scroll to position [72, 0]
click at [1471, 571] on div "Fill" at bounding box center [1481, 573] width 188 height 22
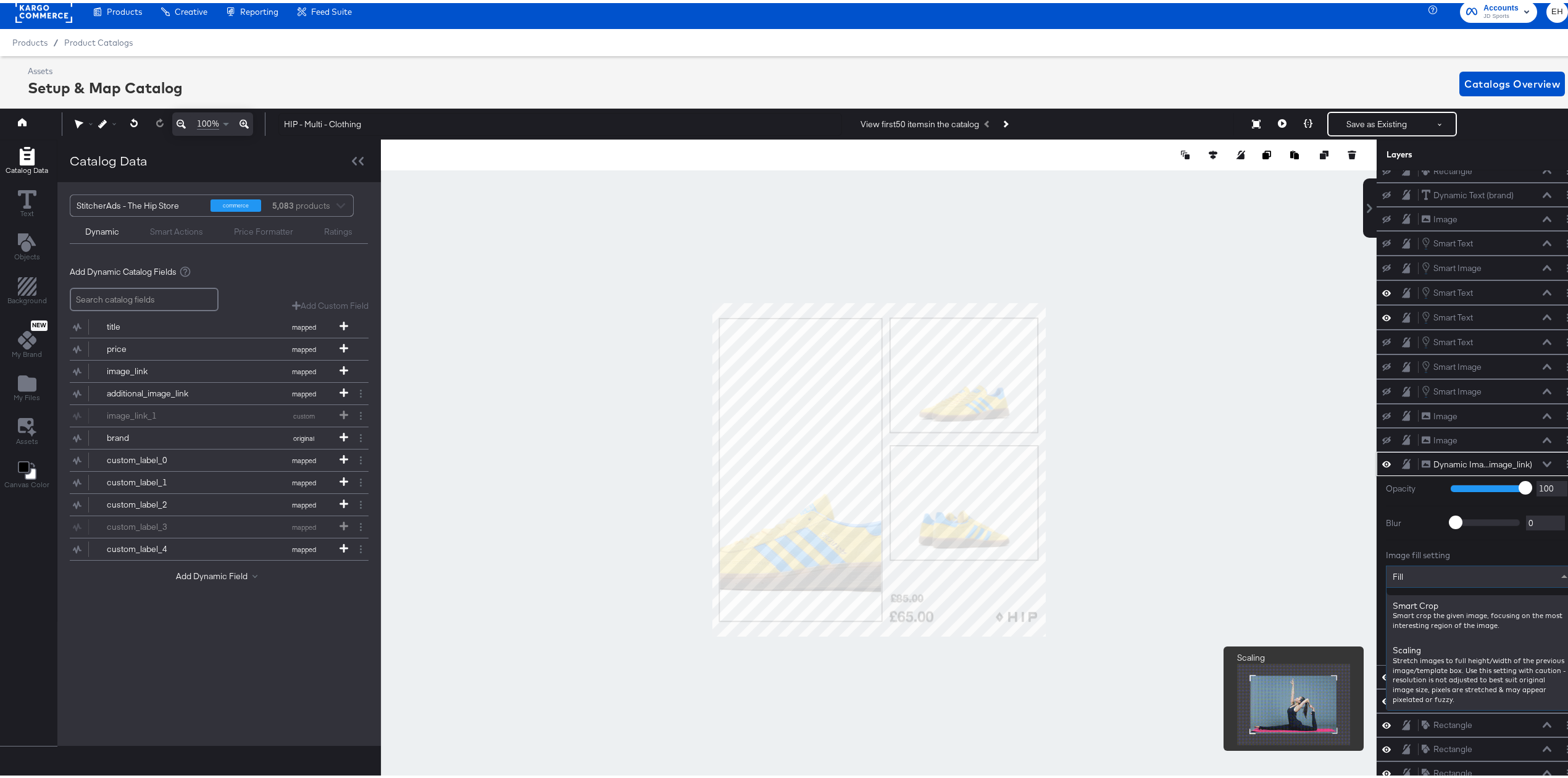
scroll to position [341, 0]
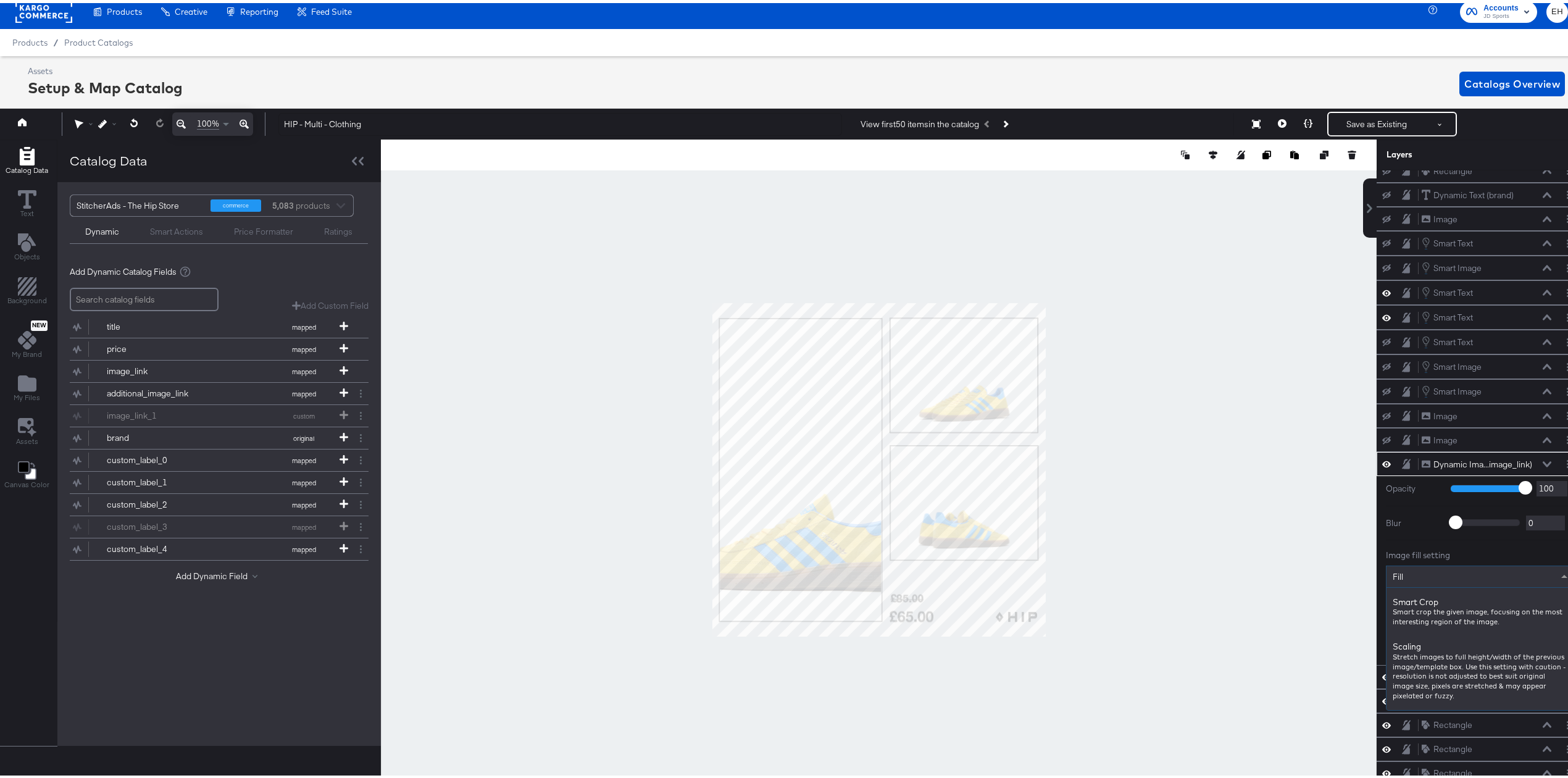
click at [1543, 547] on div "Image fill setting" at bounding box center [1481, 552] width 188 height 12
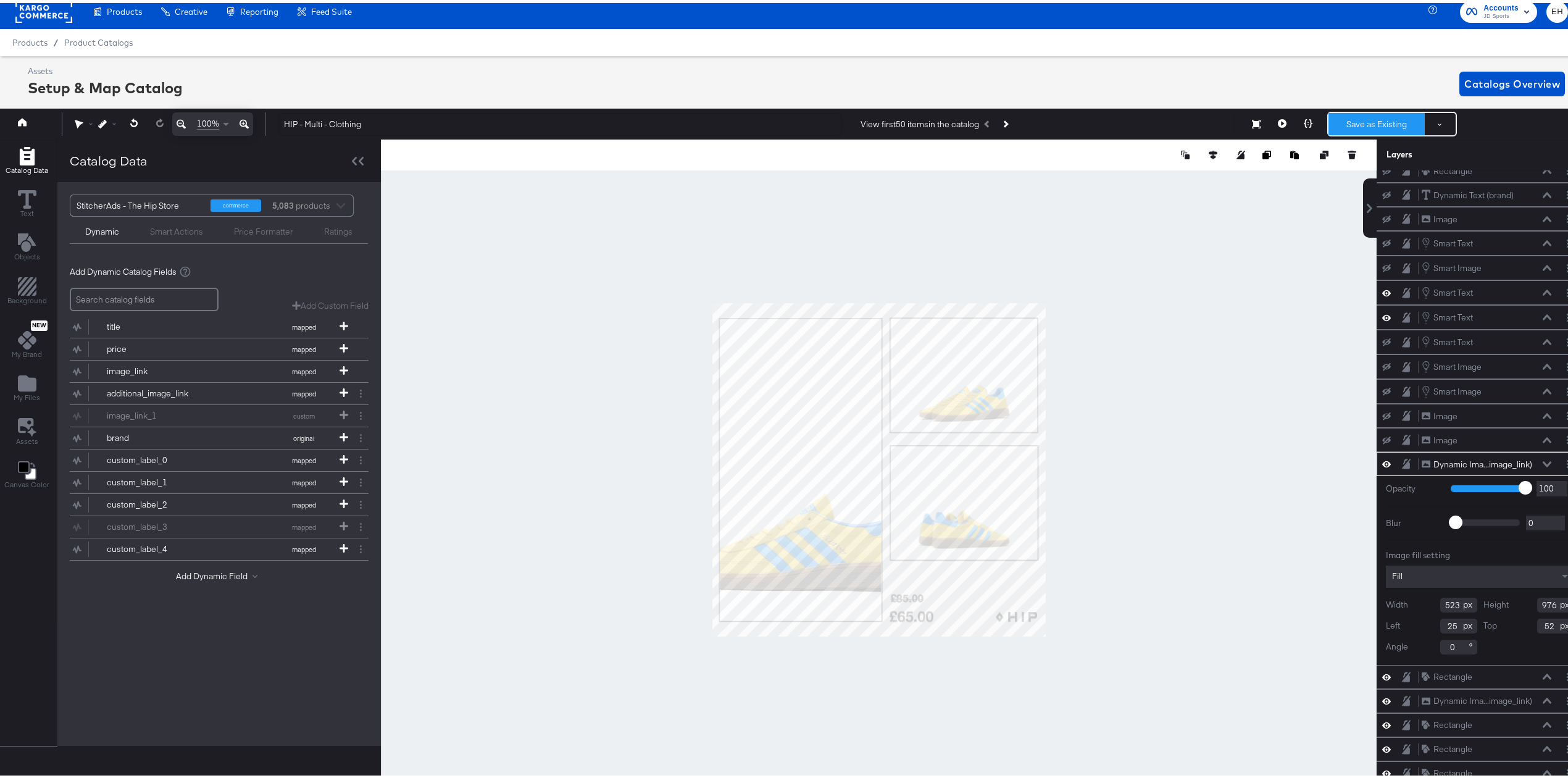
click at [1394, 123] on button "Save as Existing" at bounding box center [1376, 120] width 96 height 22
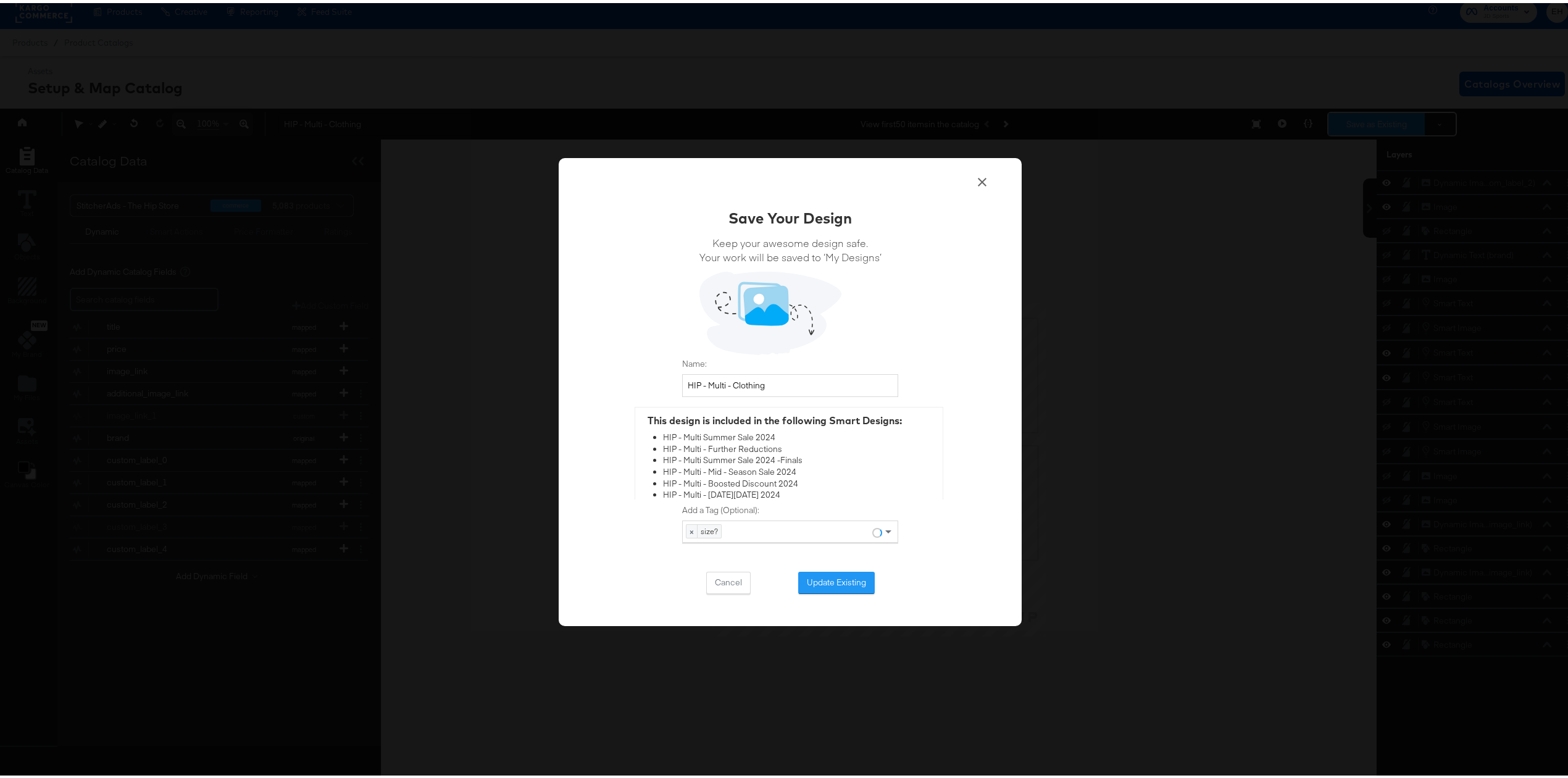
scroll to position [0, 0]
click at [800, 581] on button "Update Existing" at bounding box center [836, 579] width 77 height 22
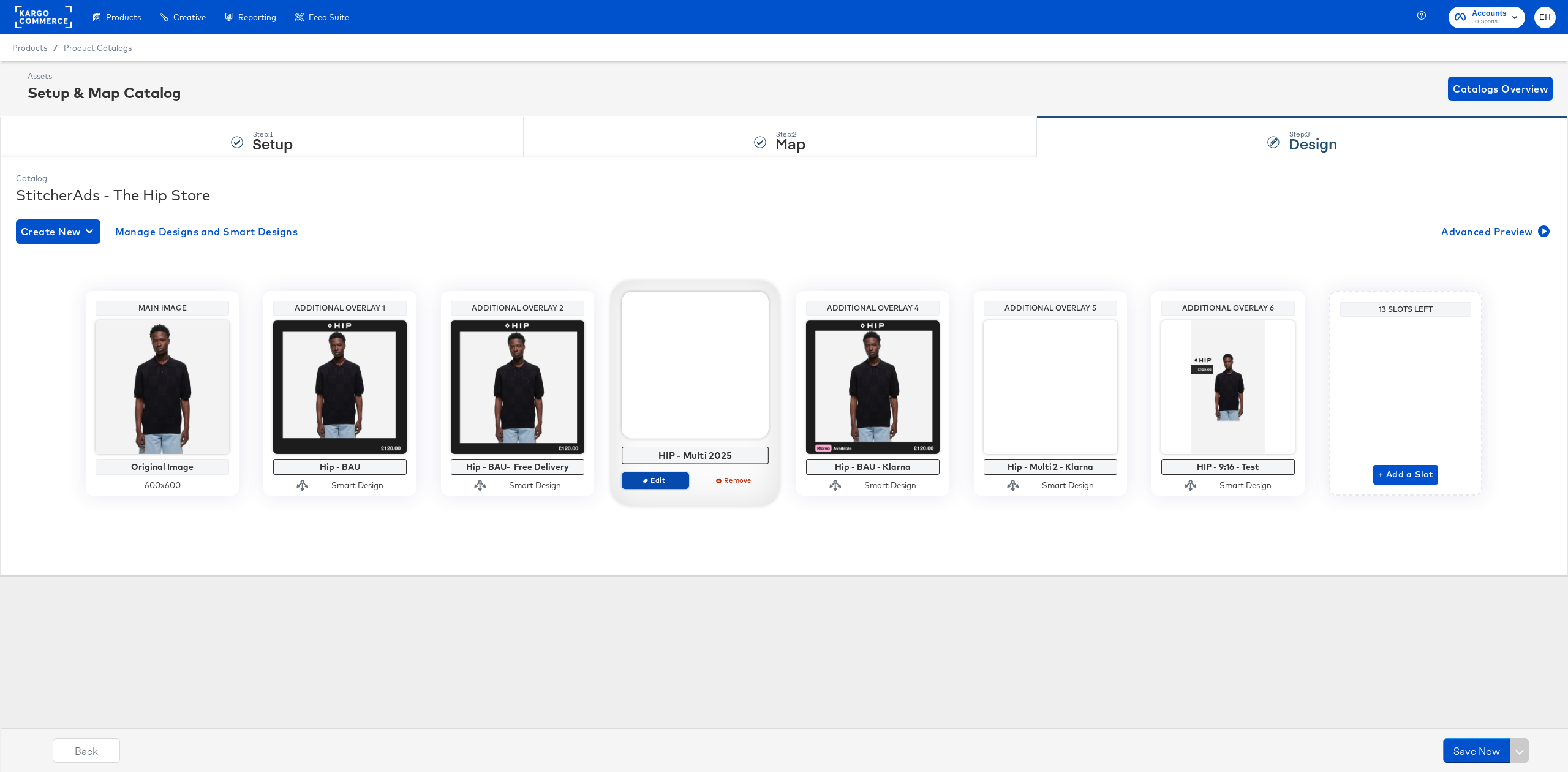
click at [655, 480] on span "Edit" at bounding box center [655, 480] width 57 height 10
